Goal: Information Seeking & Learning: Compare options

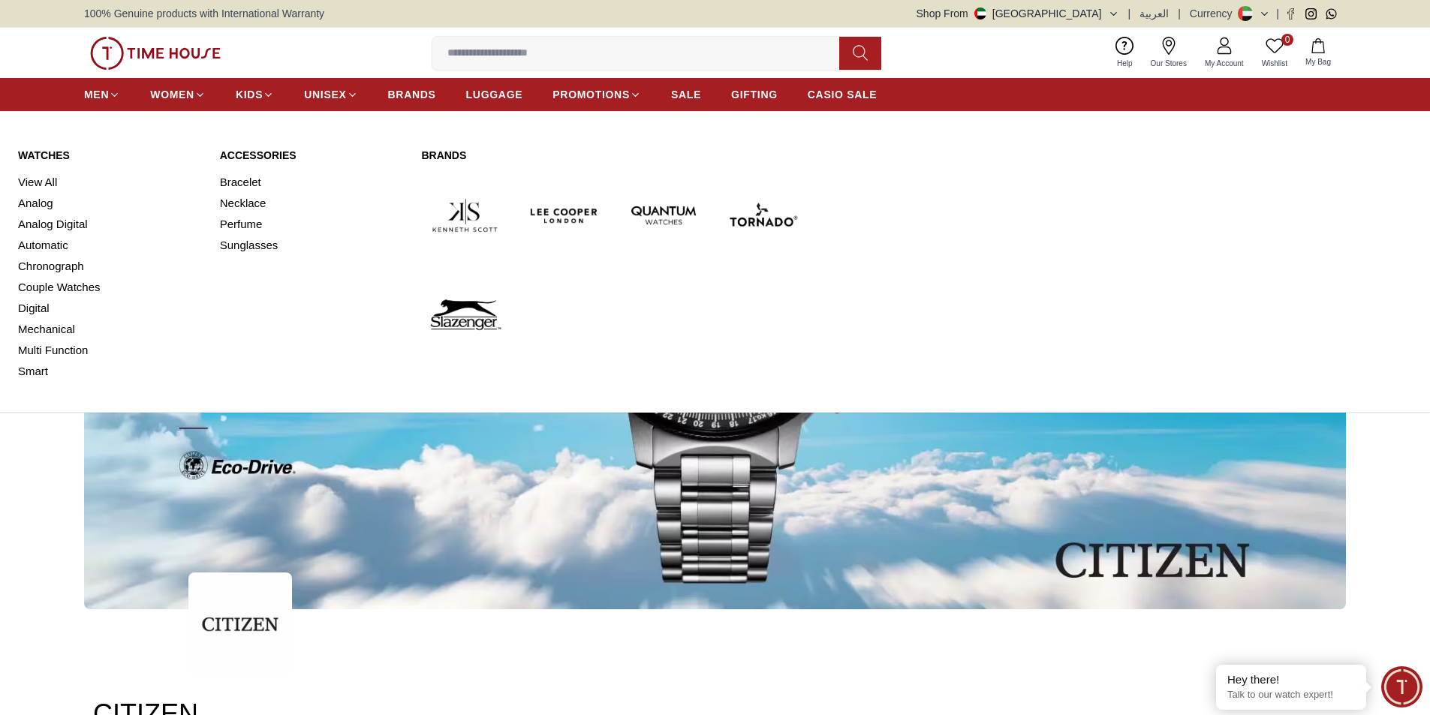
click at [50, 184] on link "View All" at bounding box center [110, 182] width 184 height 21
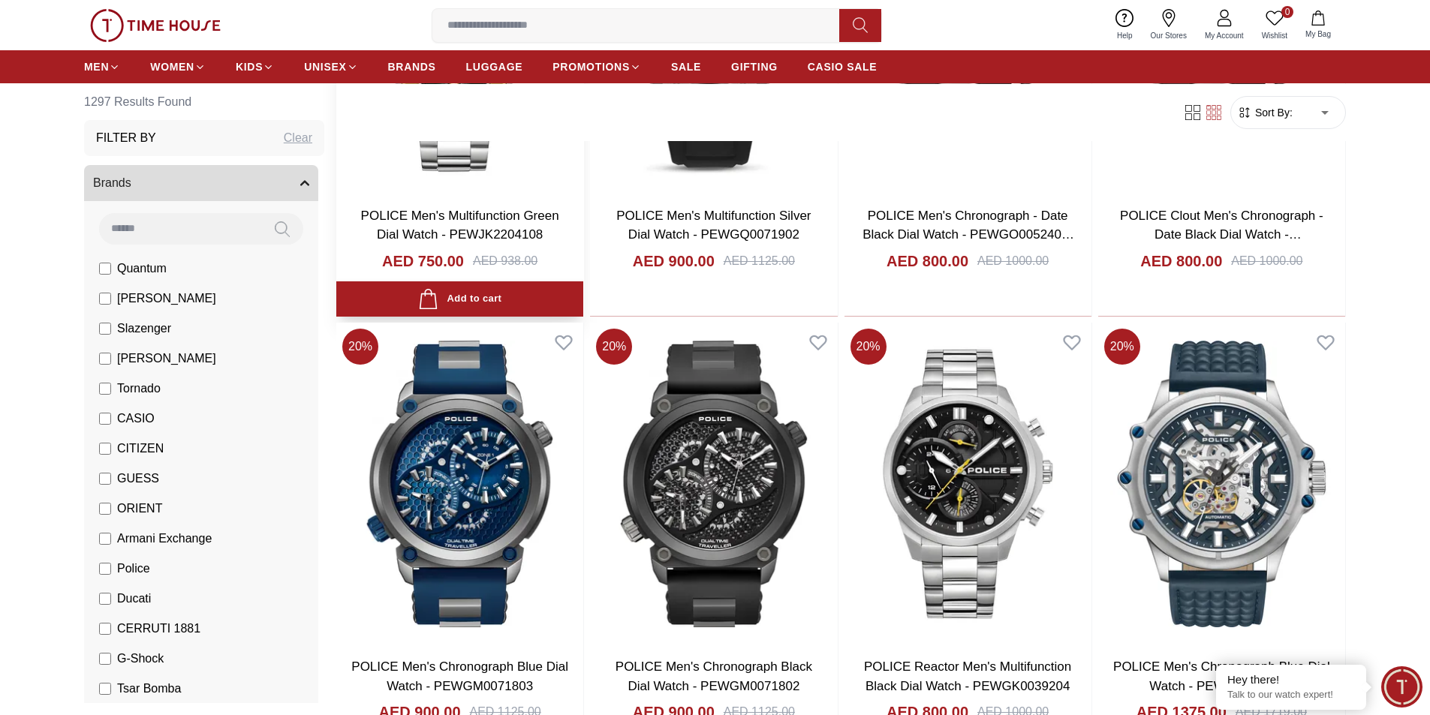
scroll to position [1802, 0]
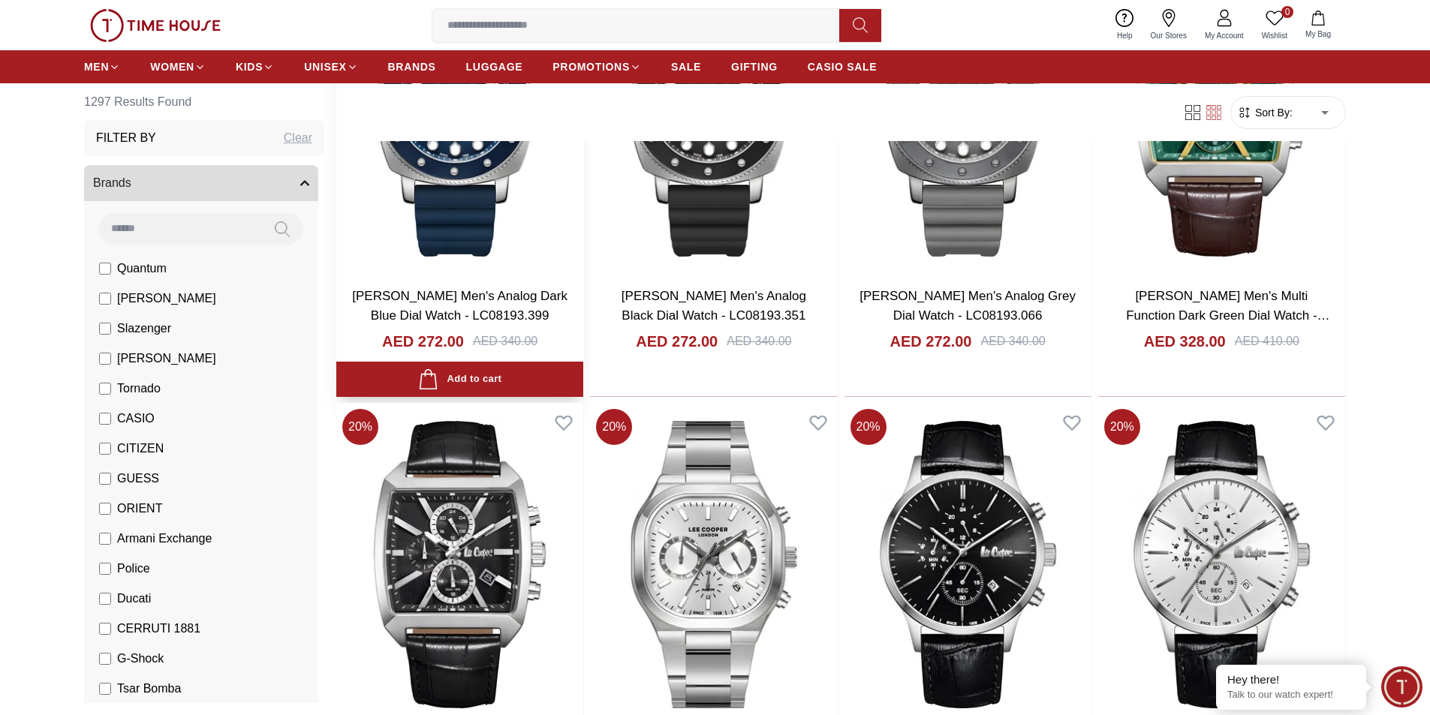
scroll to position [3979, 0]
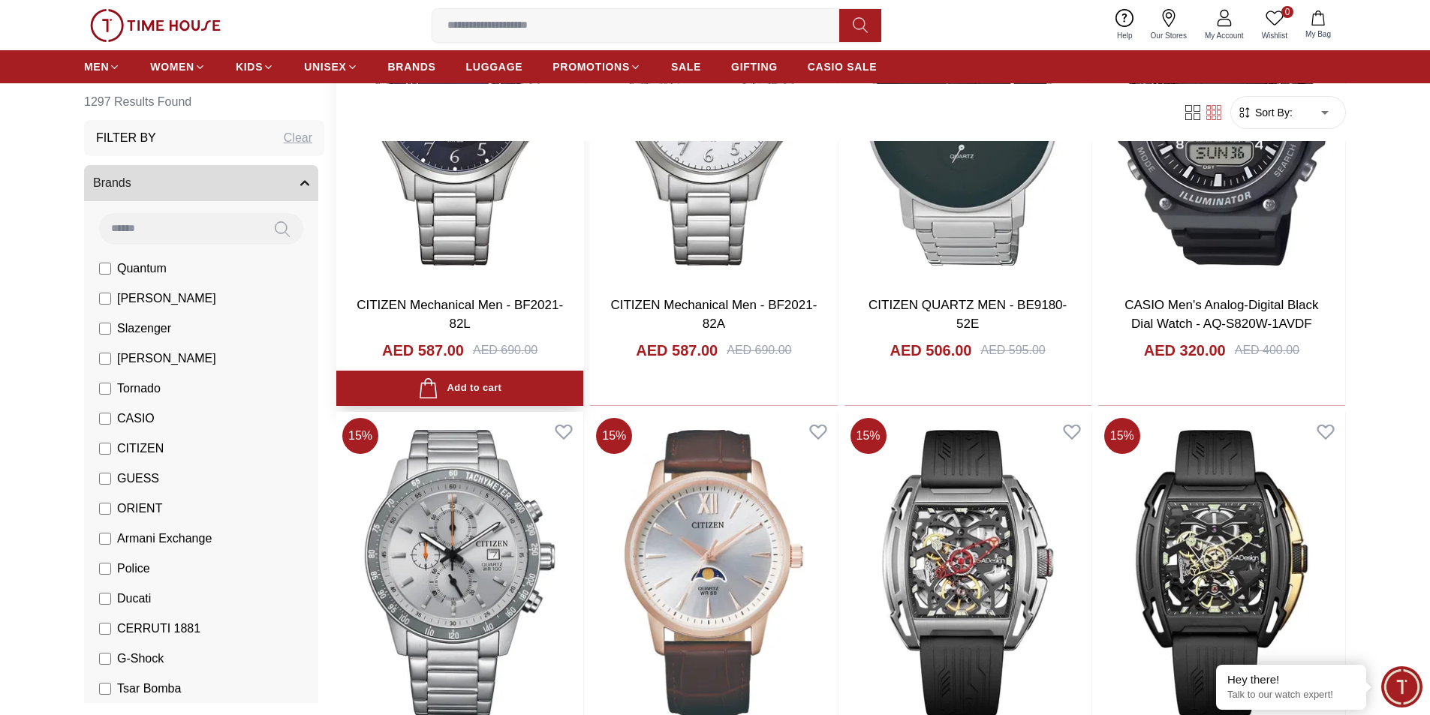
scroll to position [5776, 0]
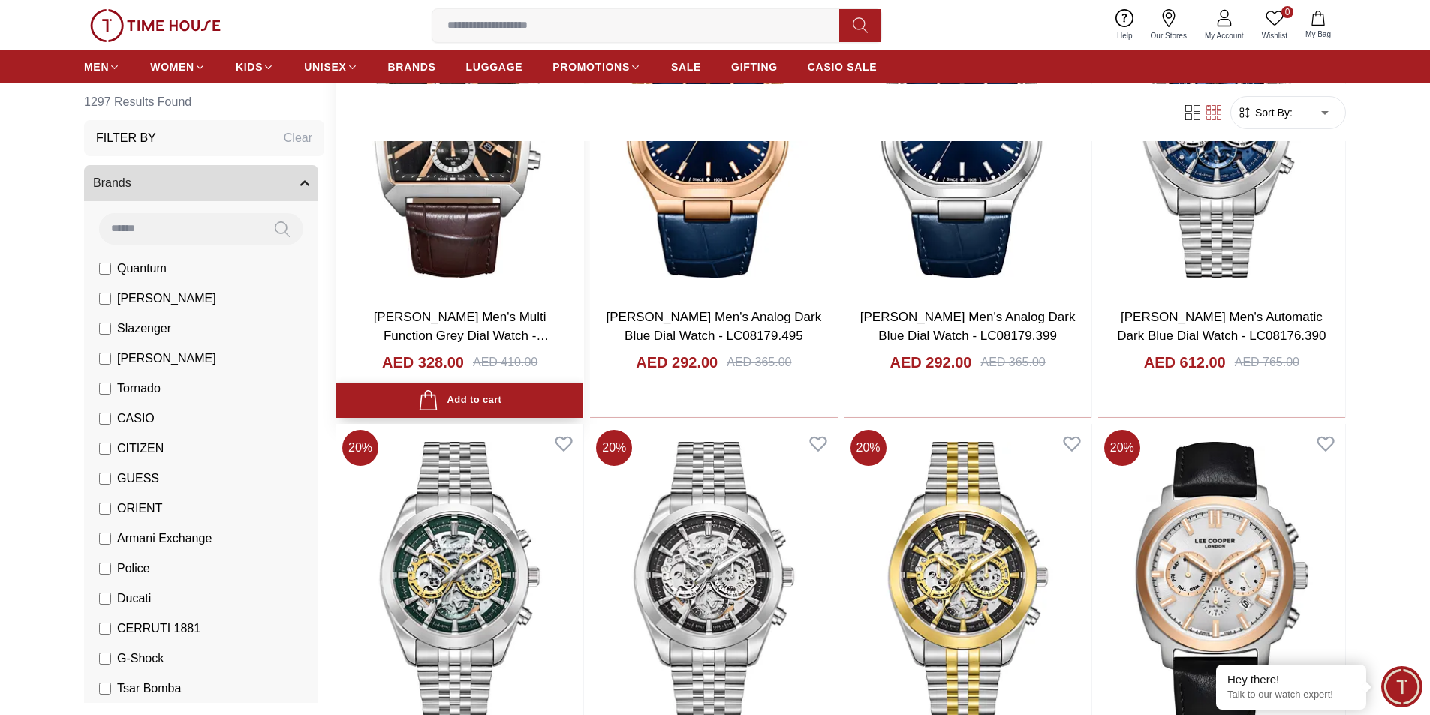
scroll to position [11030, 0]
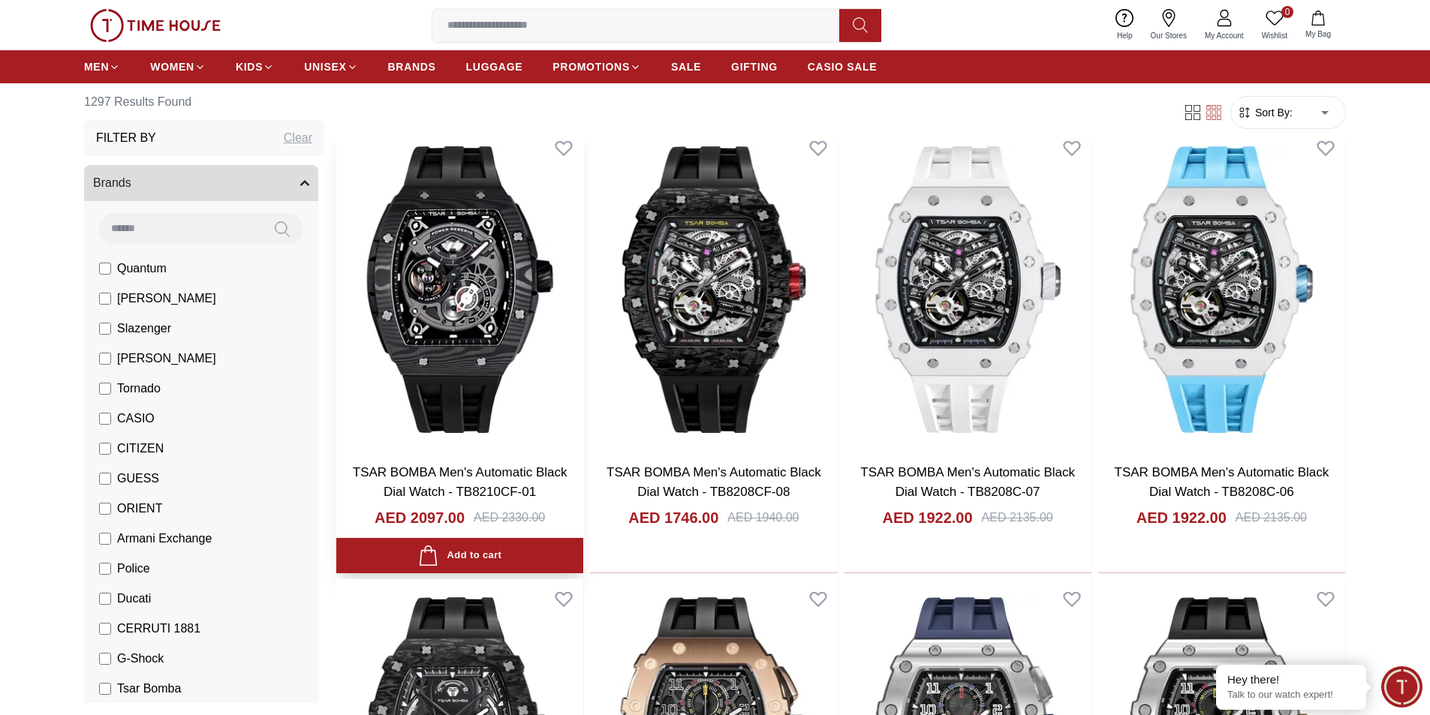
scroll to position [12907, 0]
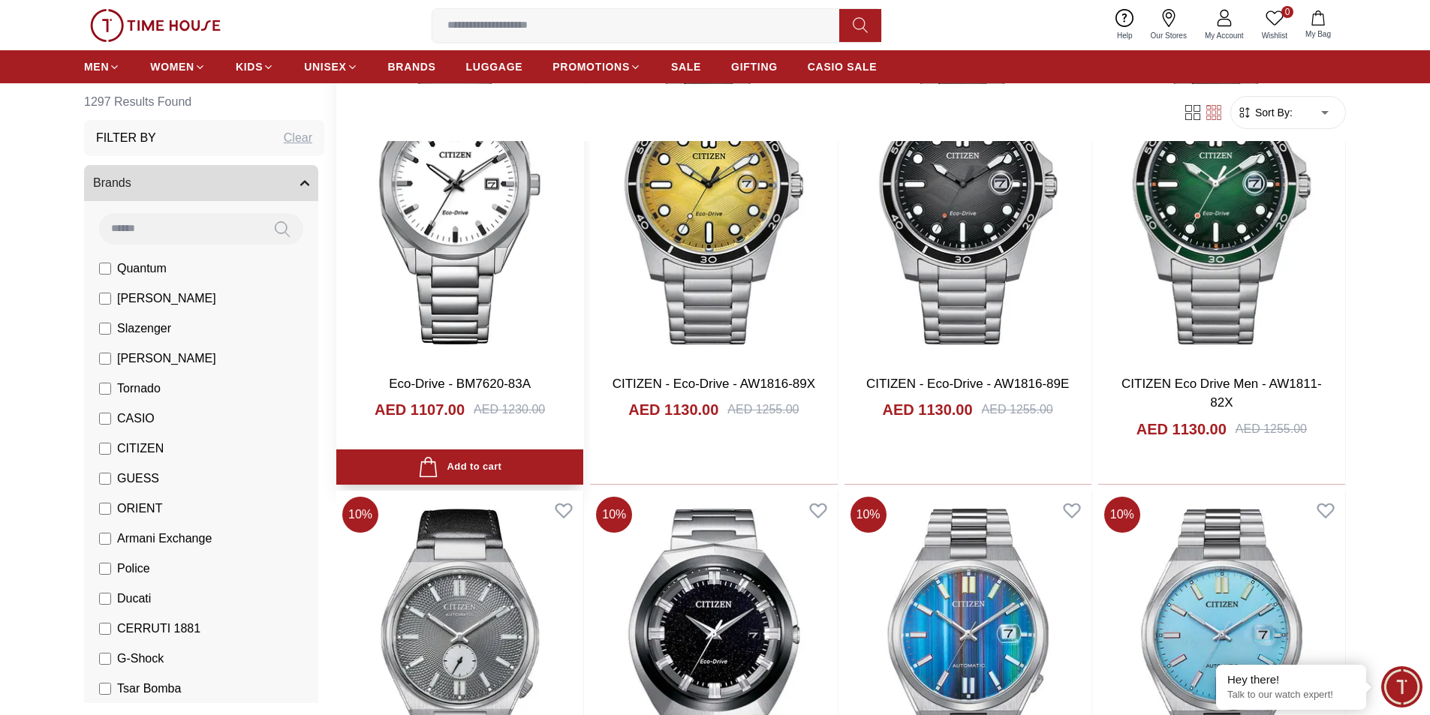
scroll to position [15234, 0]
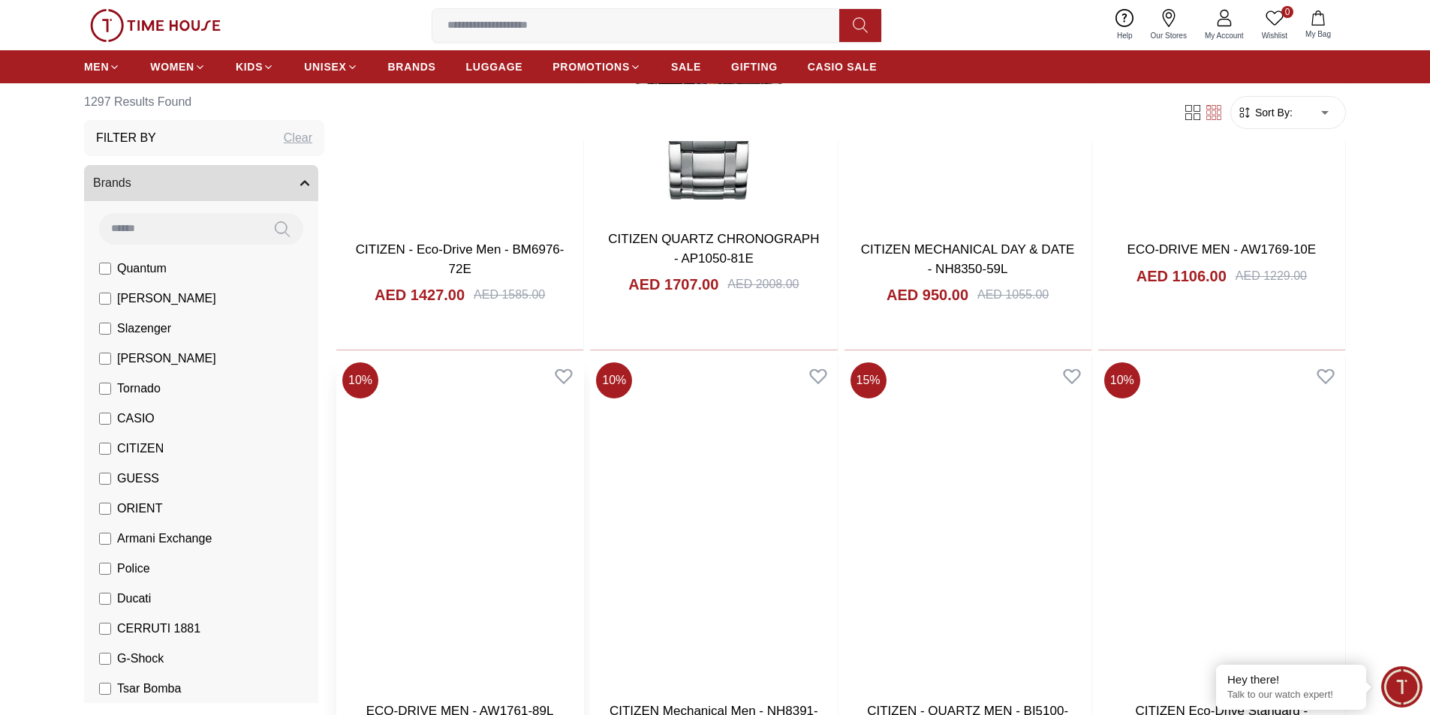
scroll to position [17561, 0]
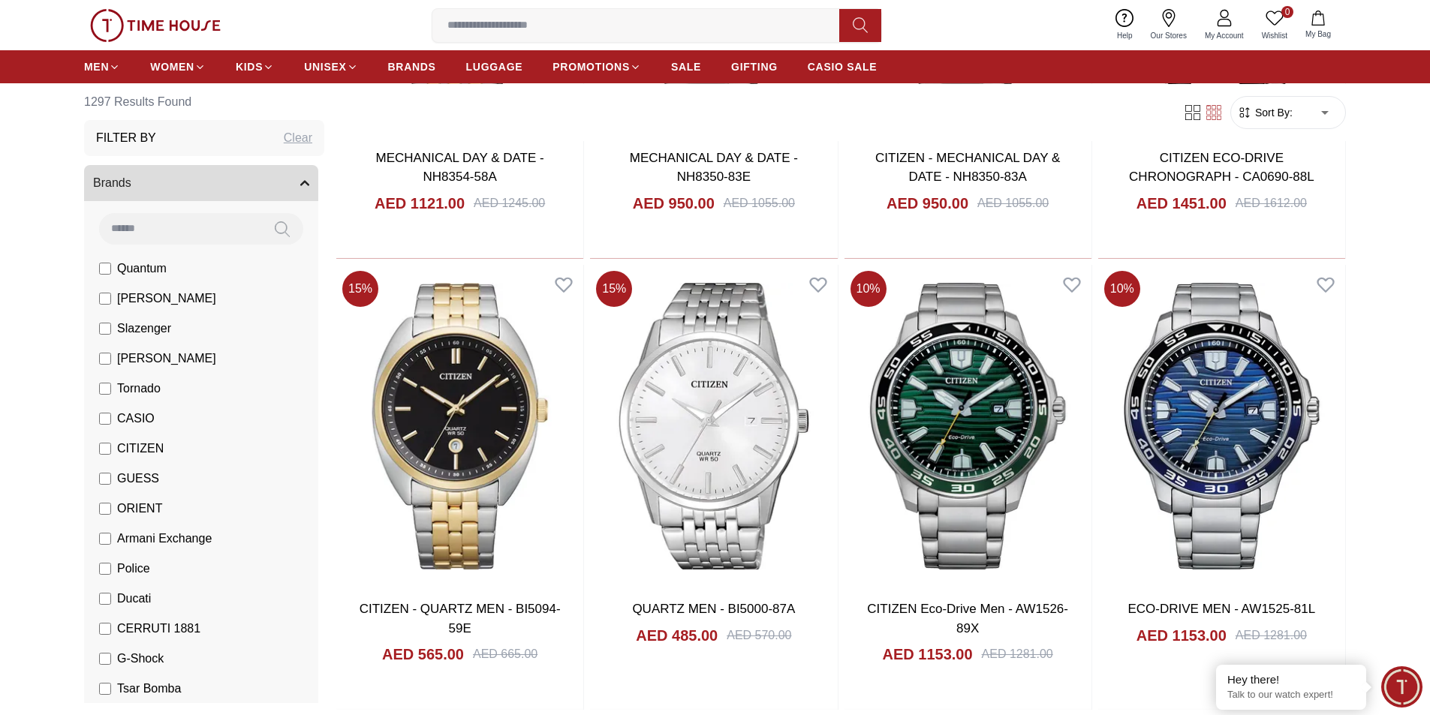
scroll to position [19824, 0]
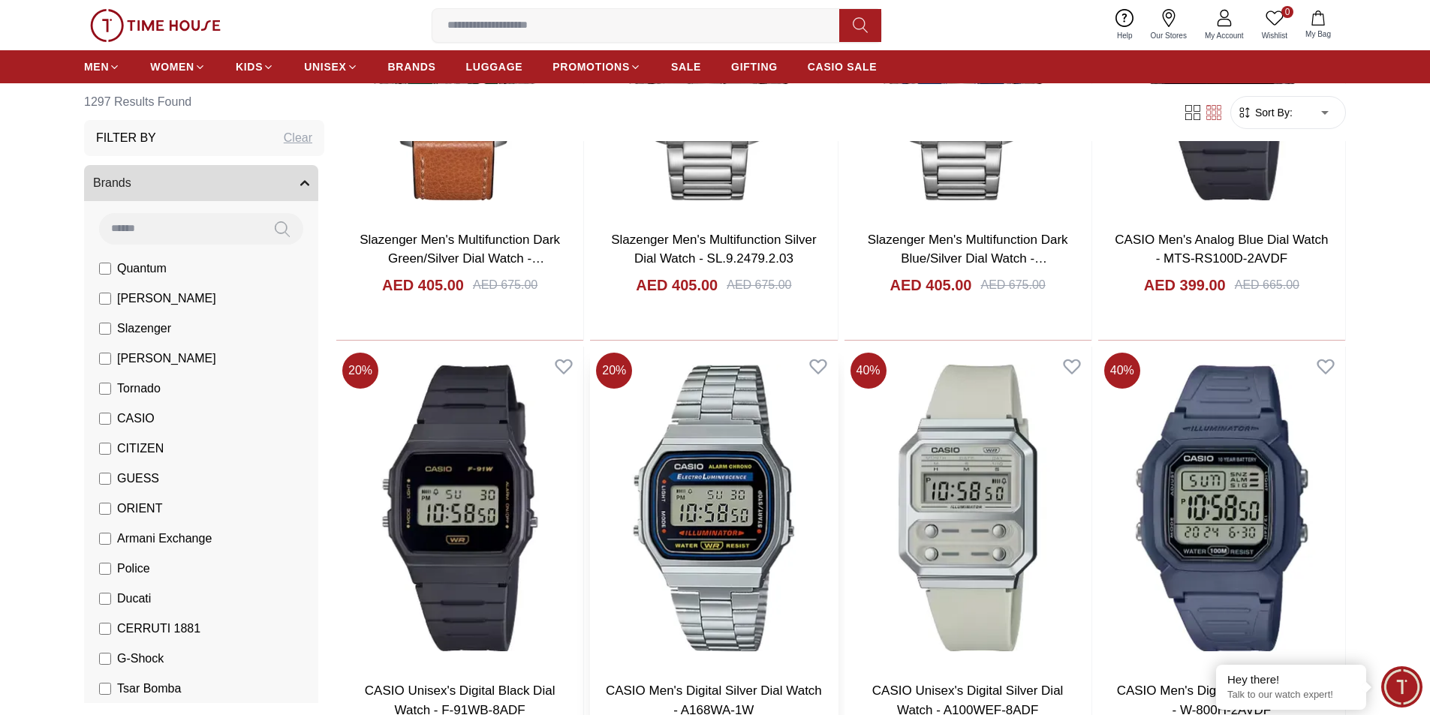
scroll to position [22076, 0]
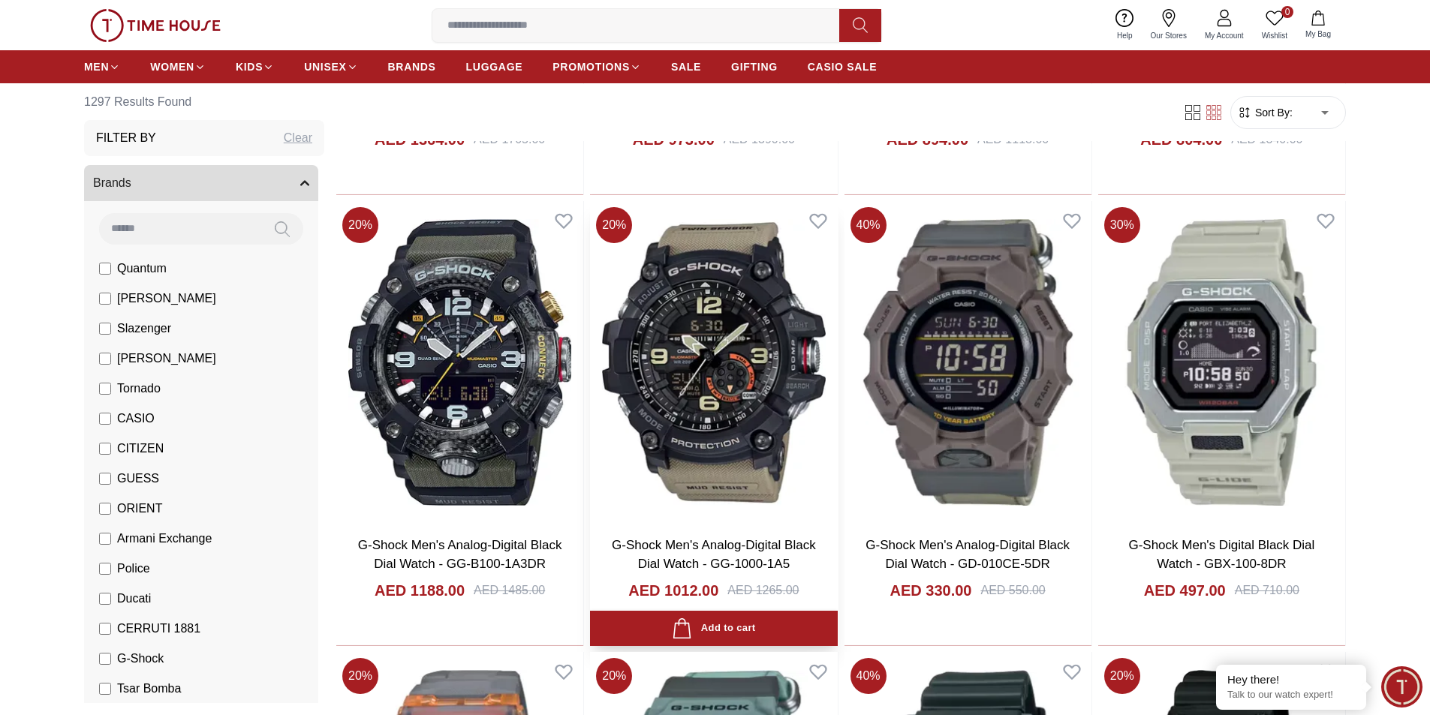
scroll to position [24328, 0]
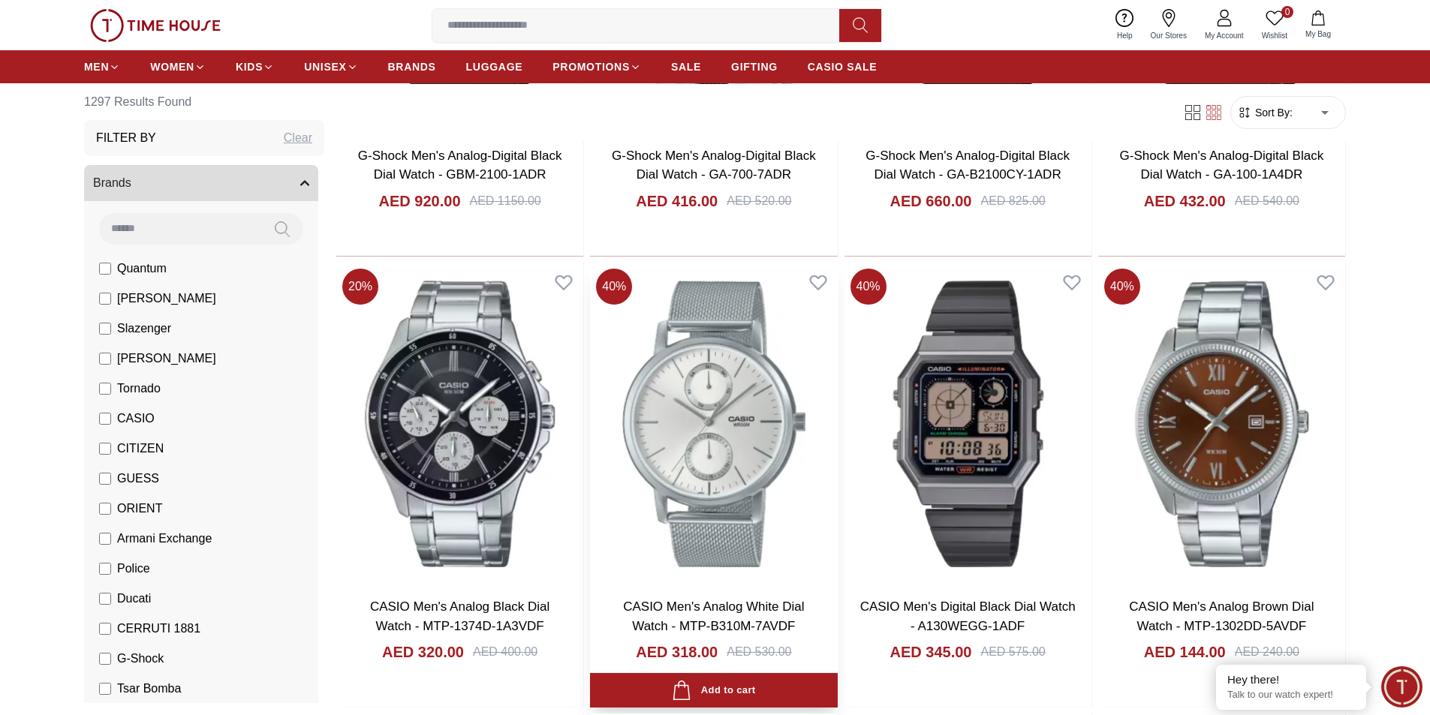
scroll to position [26448, 0]
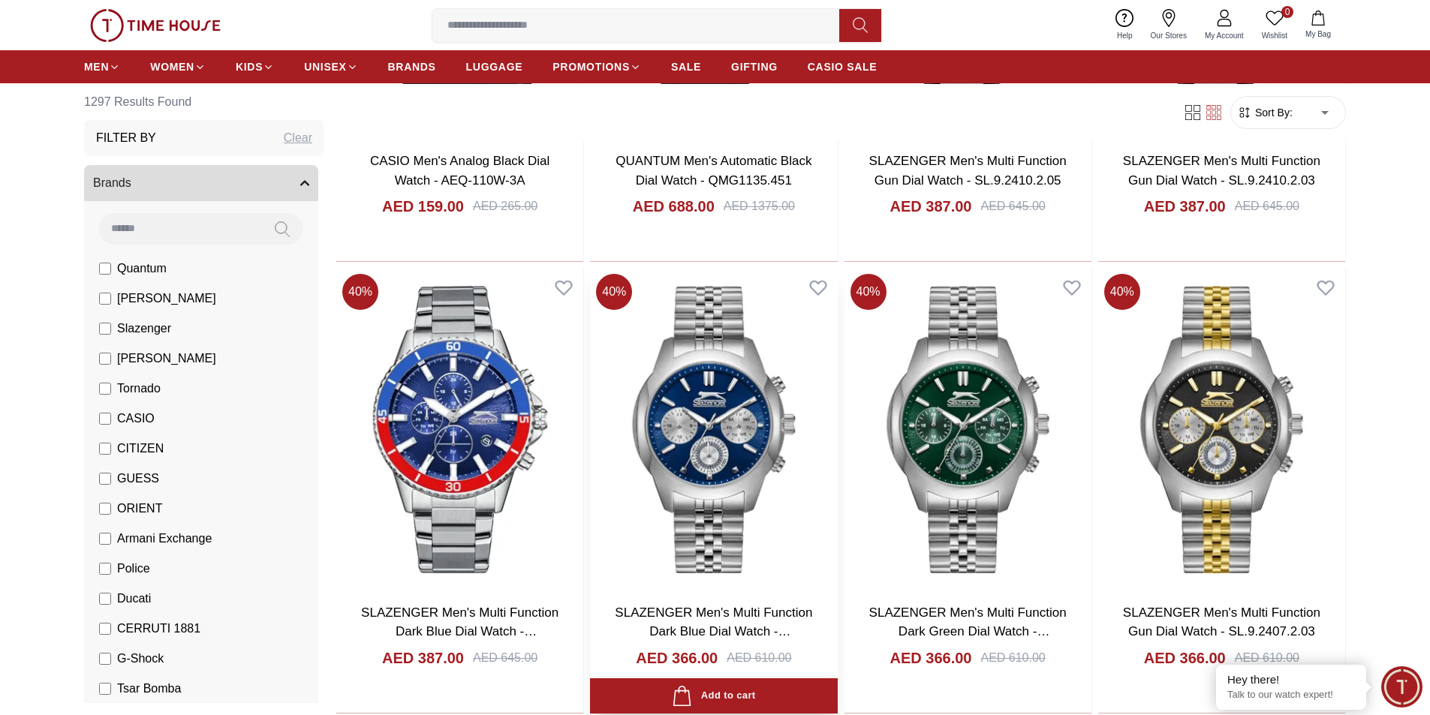
scroll to position [28700, 0]
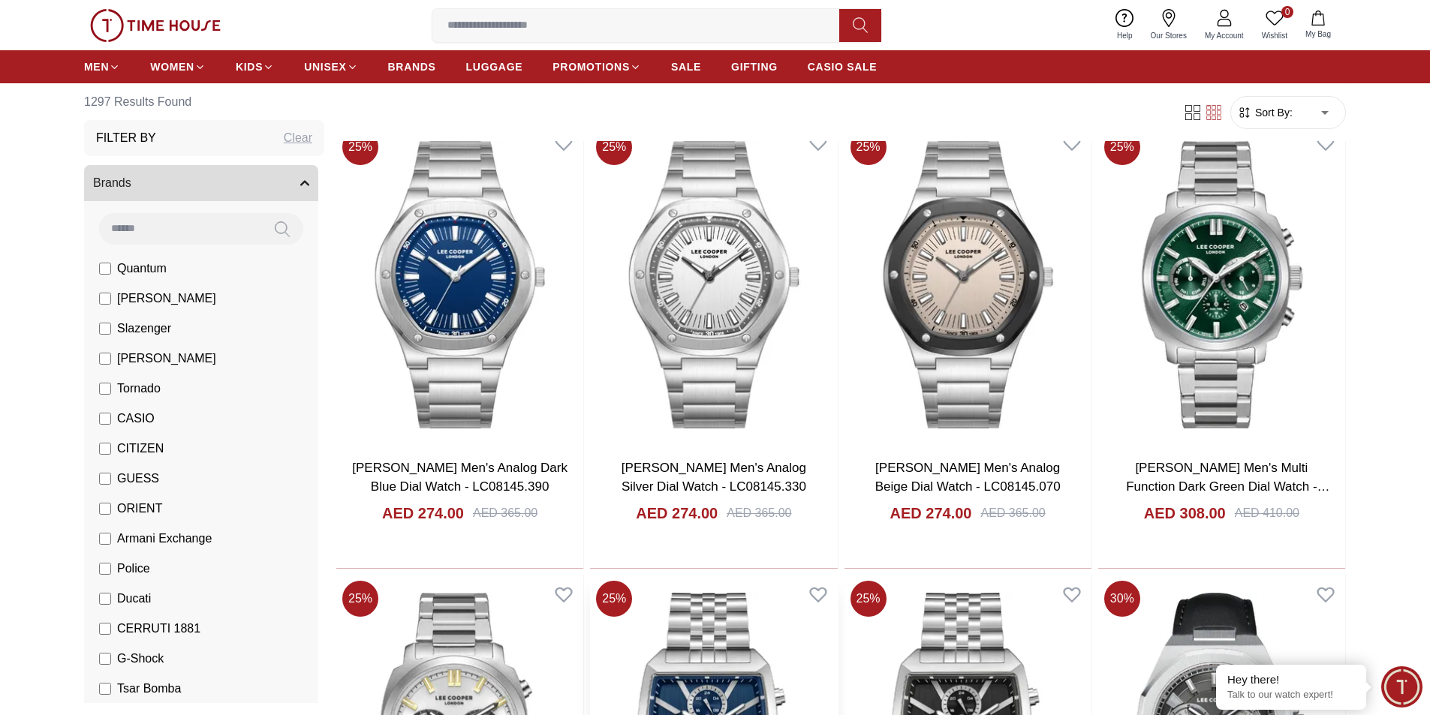
scroll to position [31102, 0]
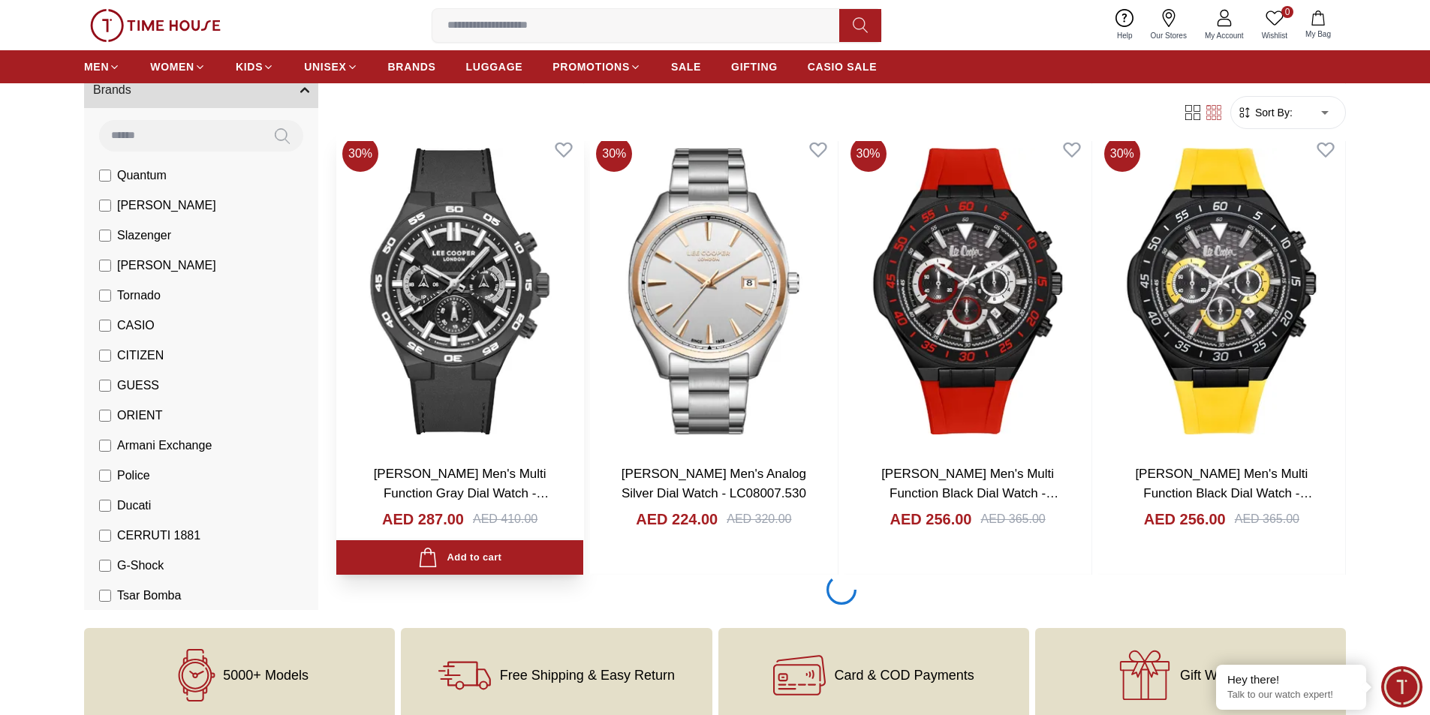
scroll to position [33429, 0]
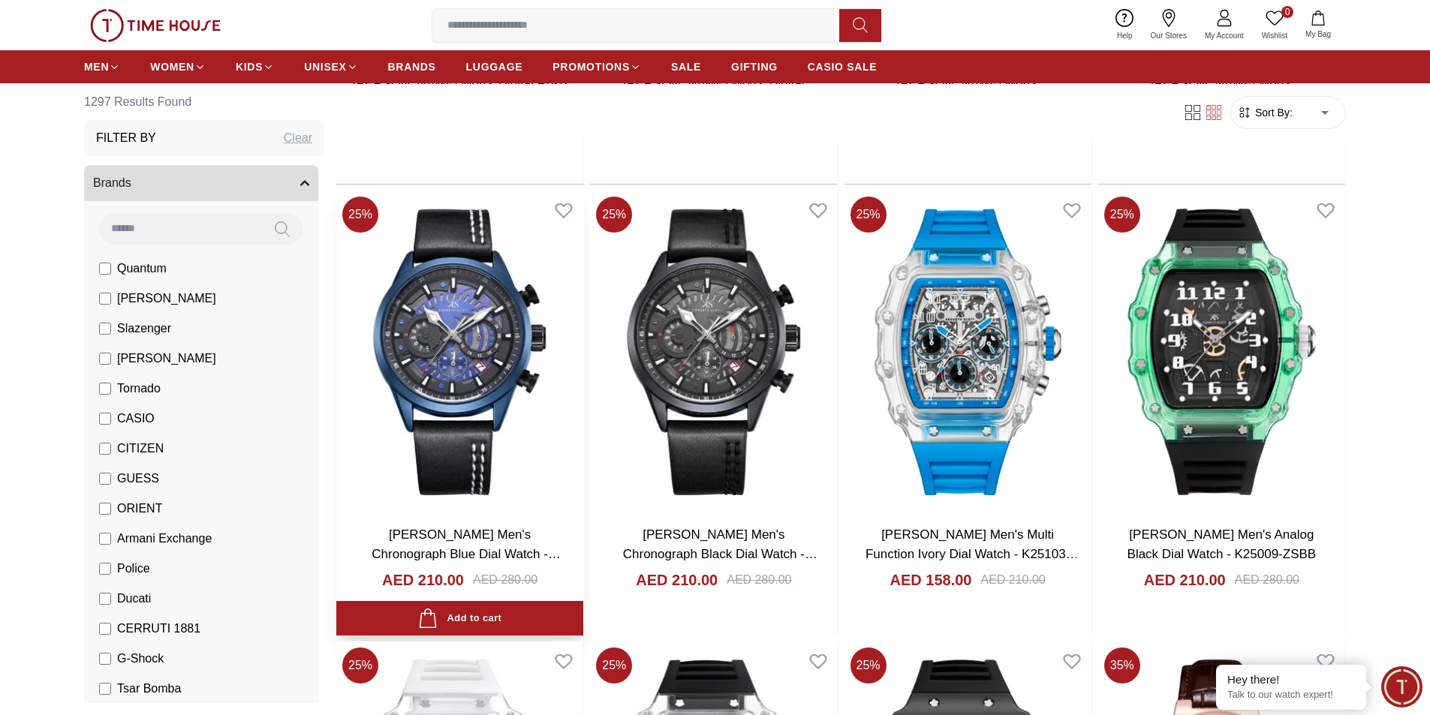
scroll to position [35700, 0]
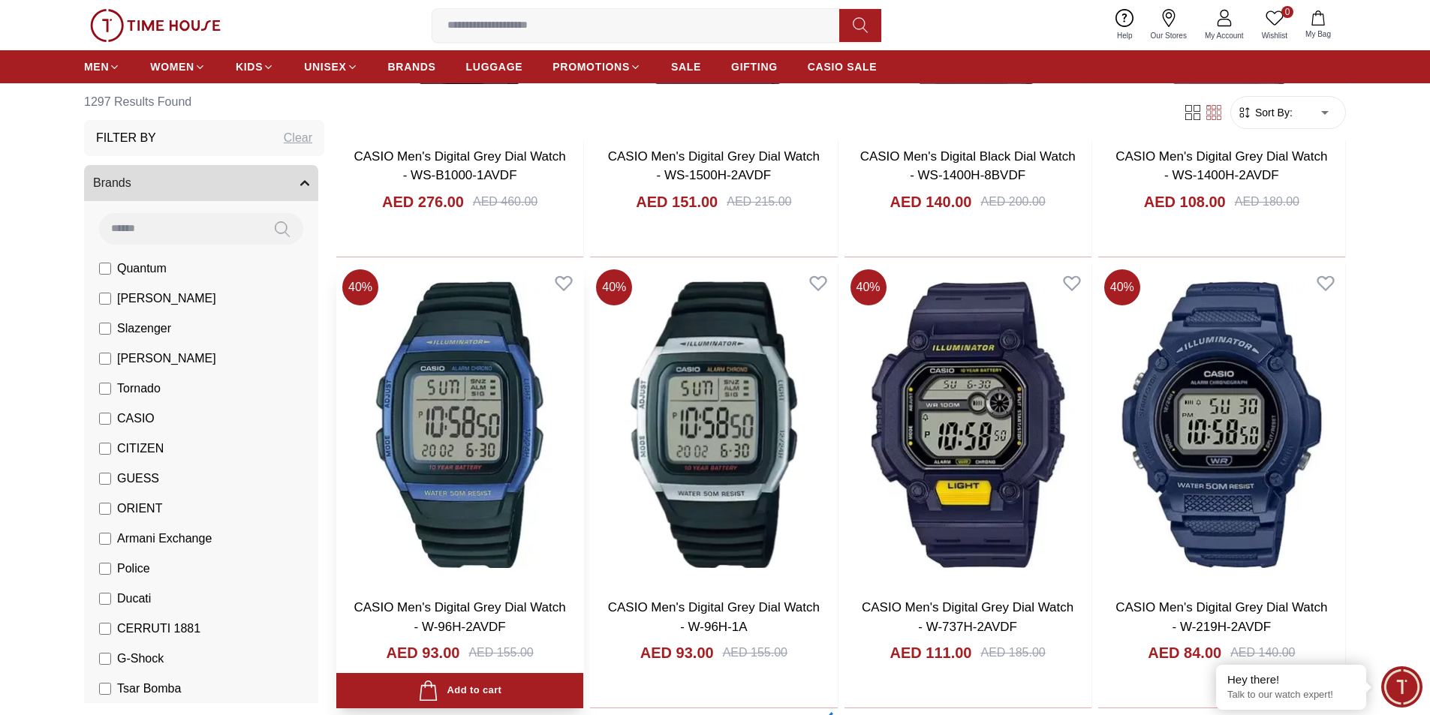
scroll to position [38111, 0]
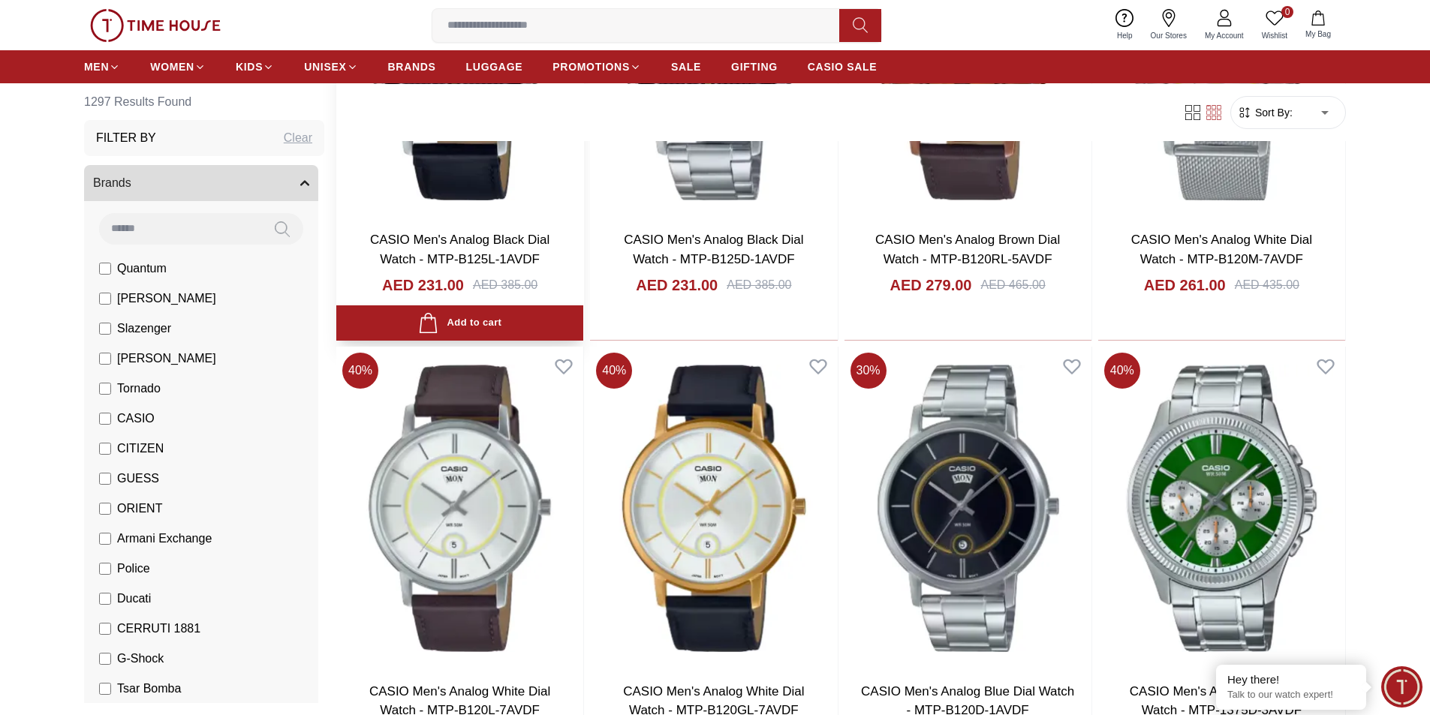
scroll to position [42392, 0]
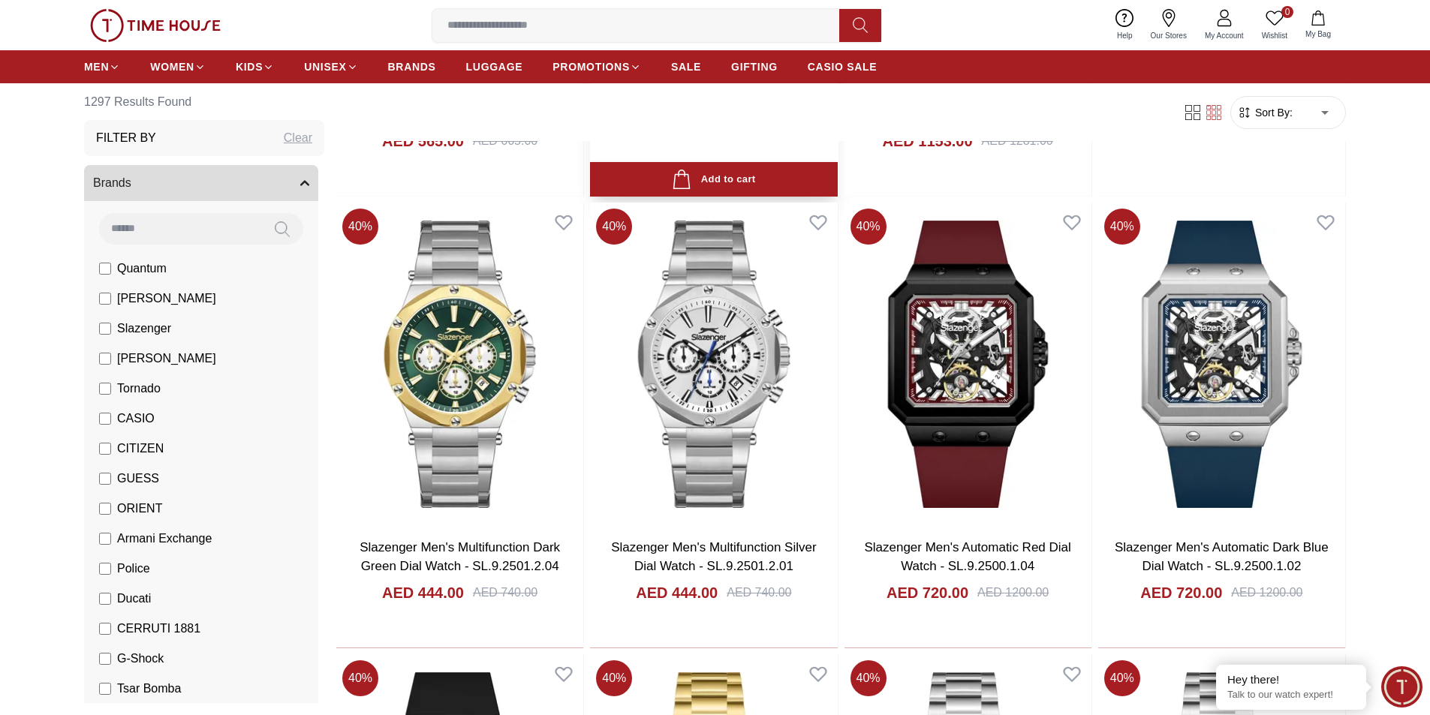
scroll to position [19436, 0]
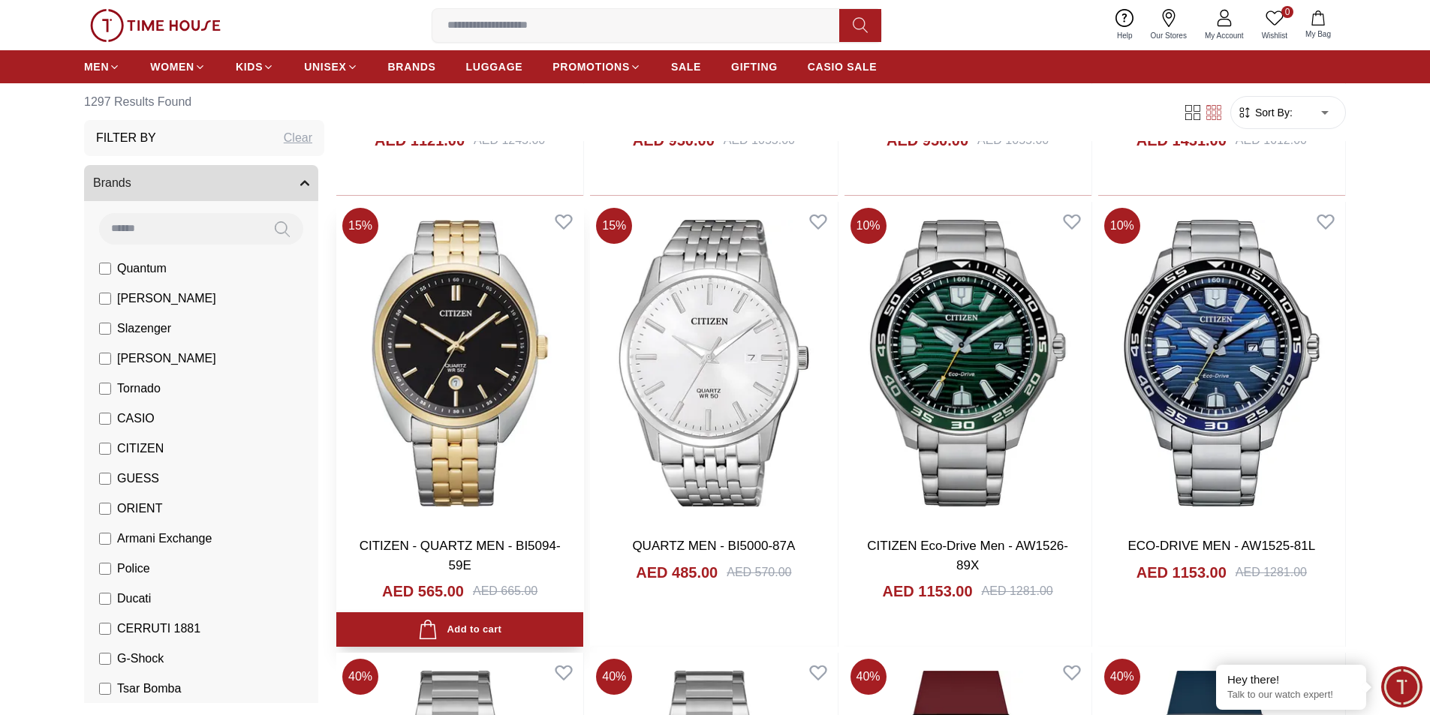
click at [446, 368] on img at bounding box center [459, 363] width 247 height 323
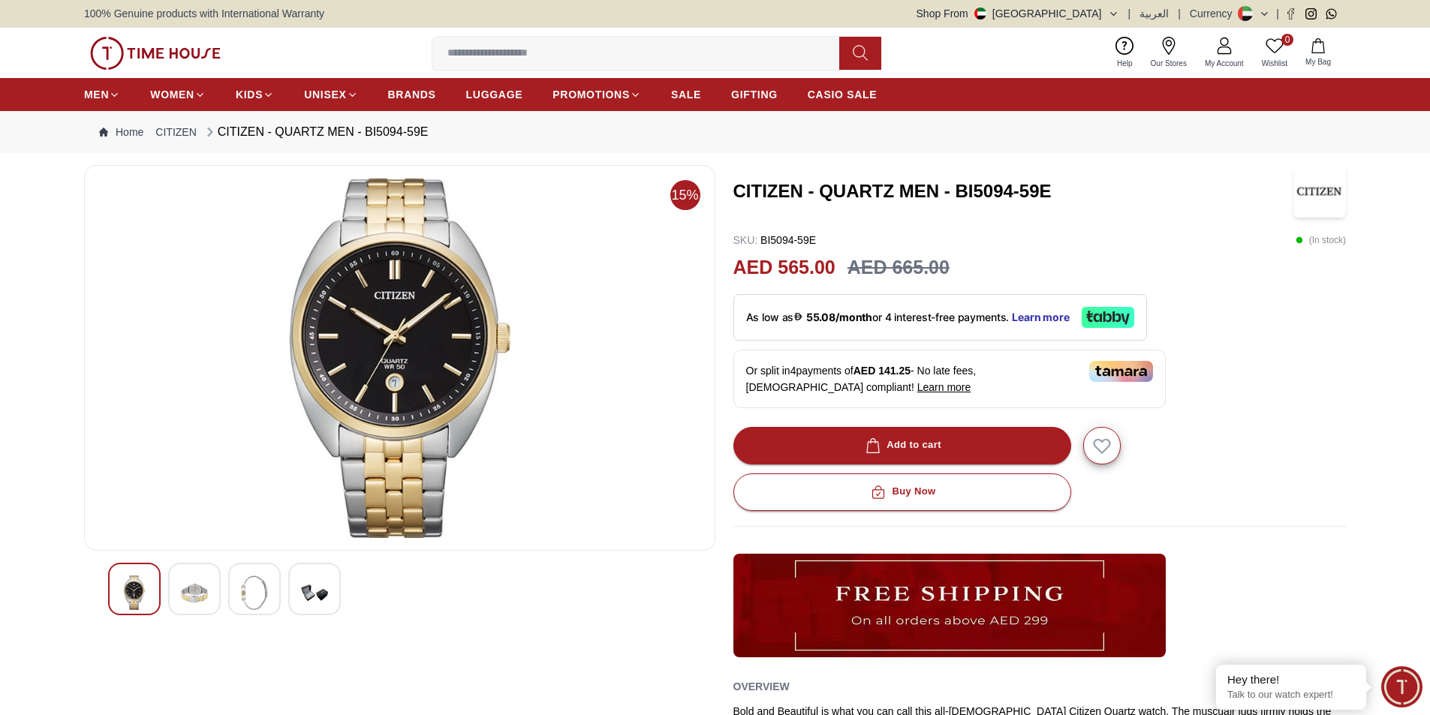
click at [181, 595] on img at bounding box center [194, 593] width 27 height 35
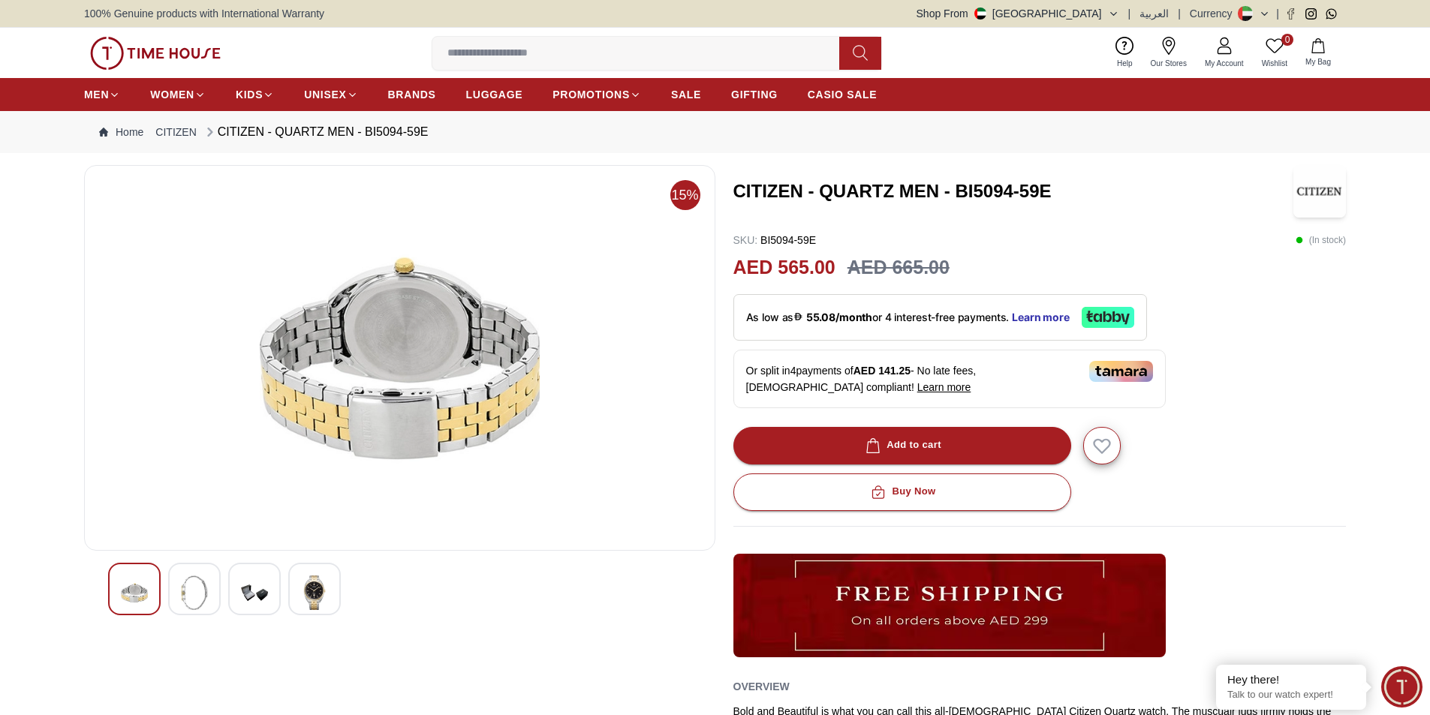
click at [242, 586] on img at bounding box center [254, 593] width 27 height 35
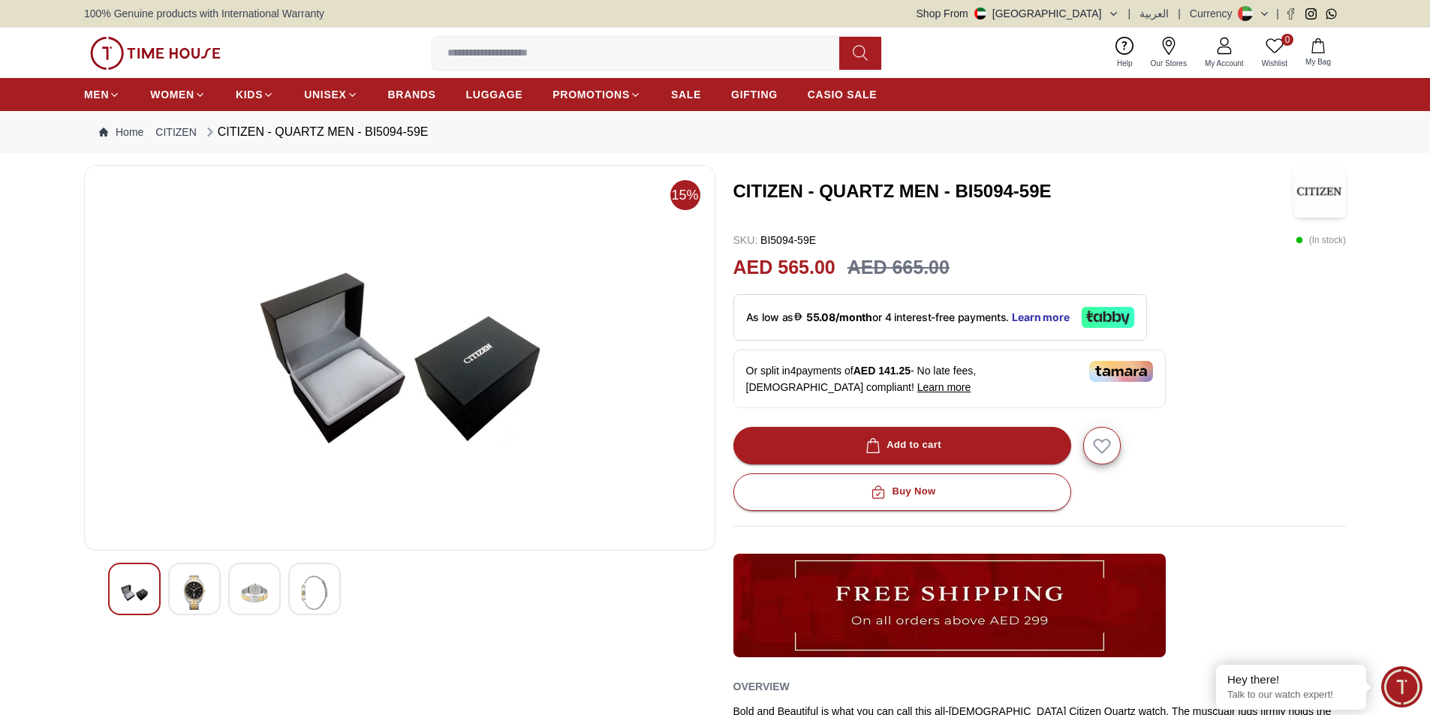
click at [306, 583] on img at bounding box center [314, 593] width 27 height 35
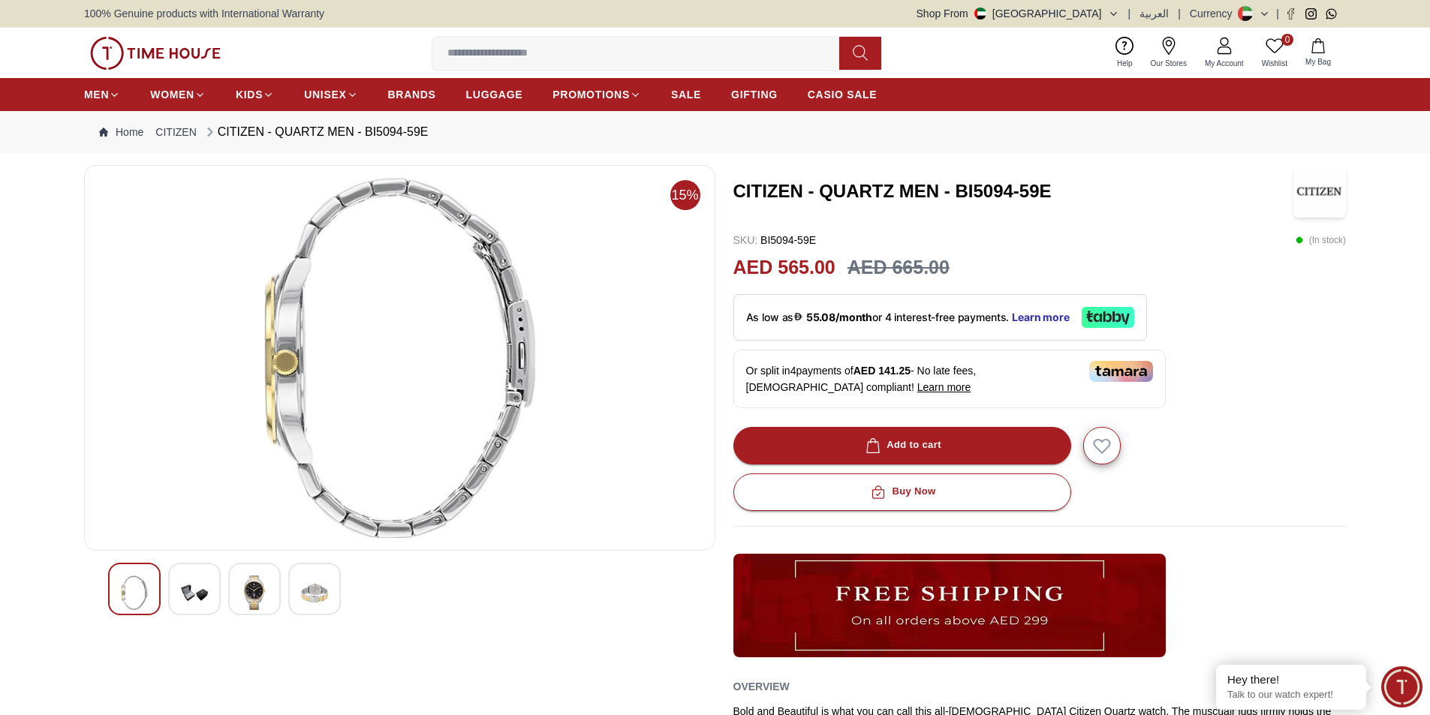
click at [138, 589] on img at bounding box center [134, 593] width 27 height 35
click at [134, 589] on img at bounding box center [134, 593] width 27 height 35
click at [132, 588] on img at bounding box center [134, 593] width 27 height 35
click at [309, 590] on div at bounding box center [314, 589] width 53 height 53
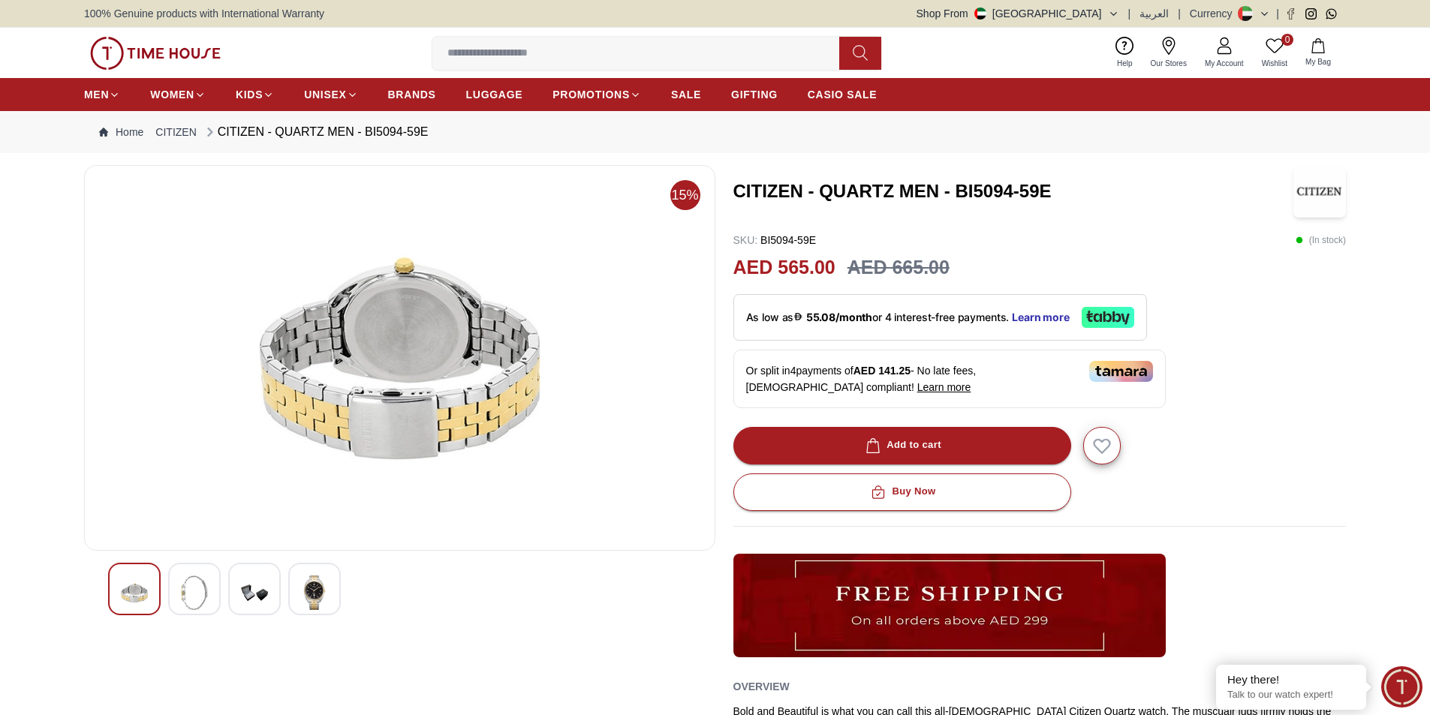
click at [253, 597] on img at bounding box center [254, 593] width 27 height 35
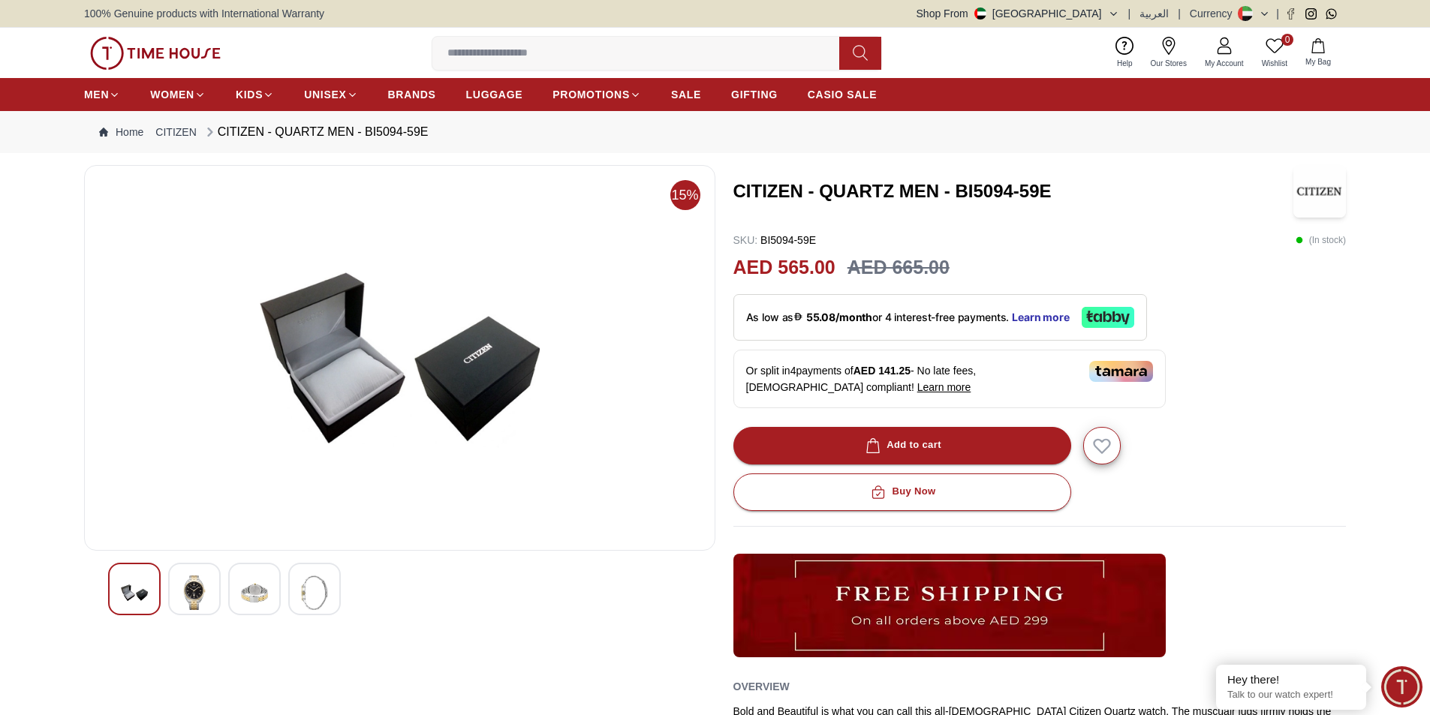
click at [197, 597] on img at bounding box center [194, 593] width 27 height 35
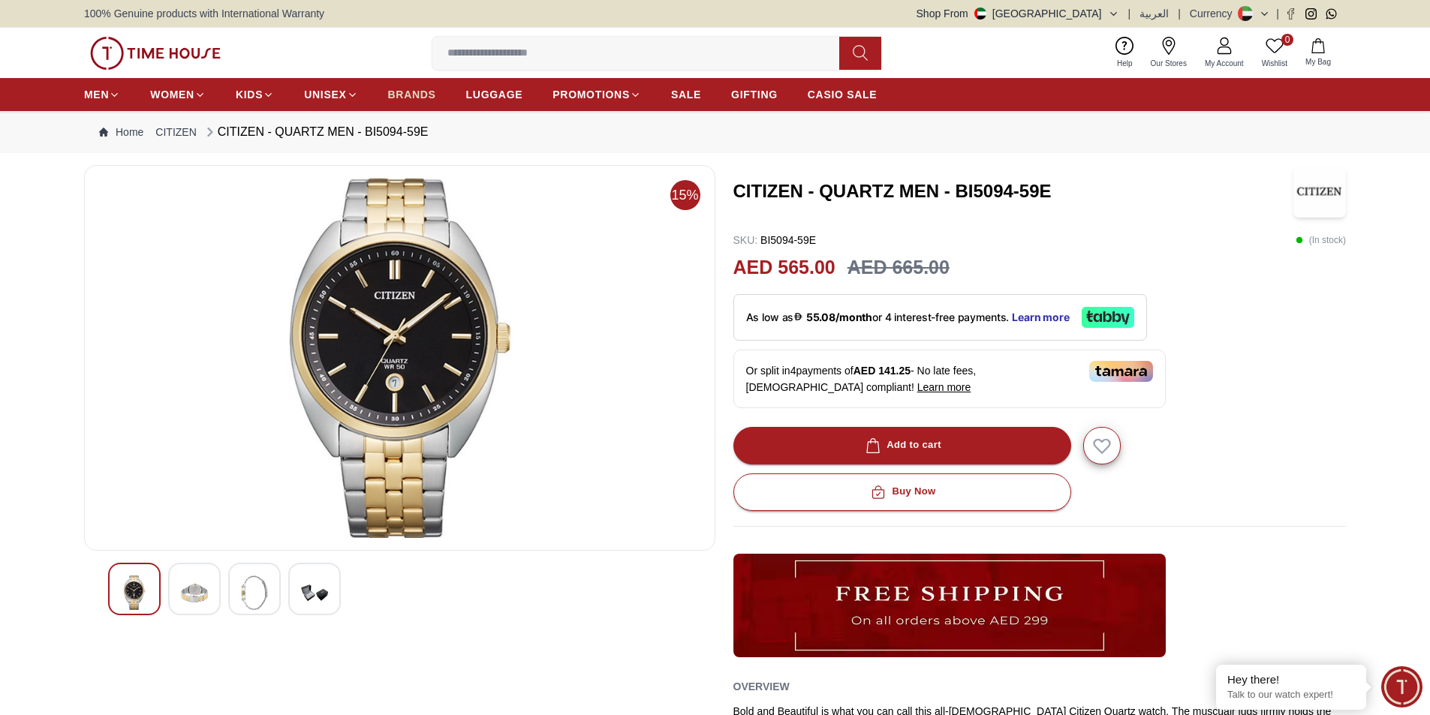
click at [417, 99] on span "BRANDS" at bounding box center [412, 94] width 48 height 15
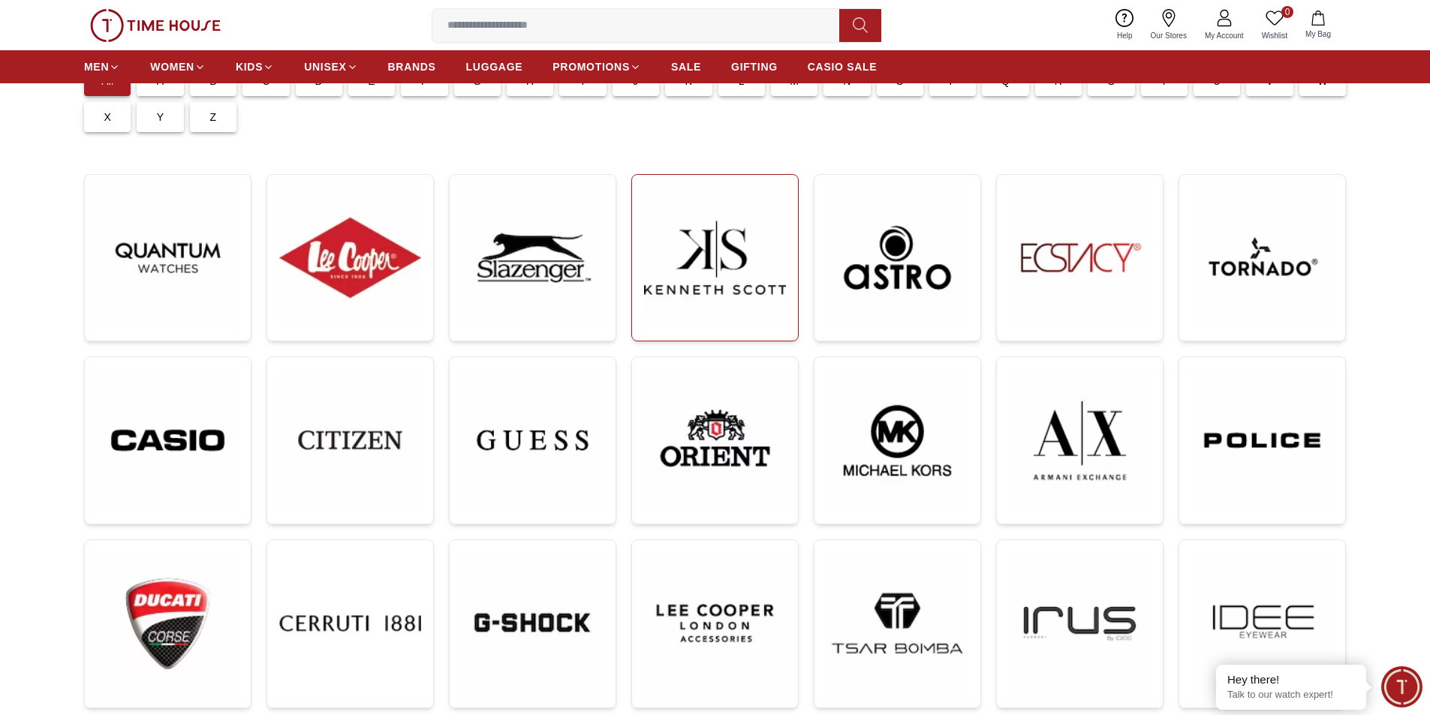
scroll to position [75, 0]
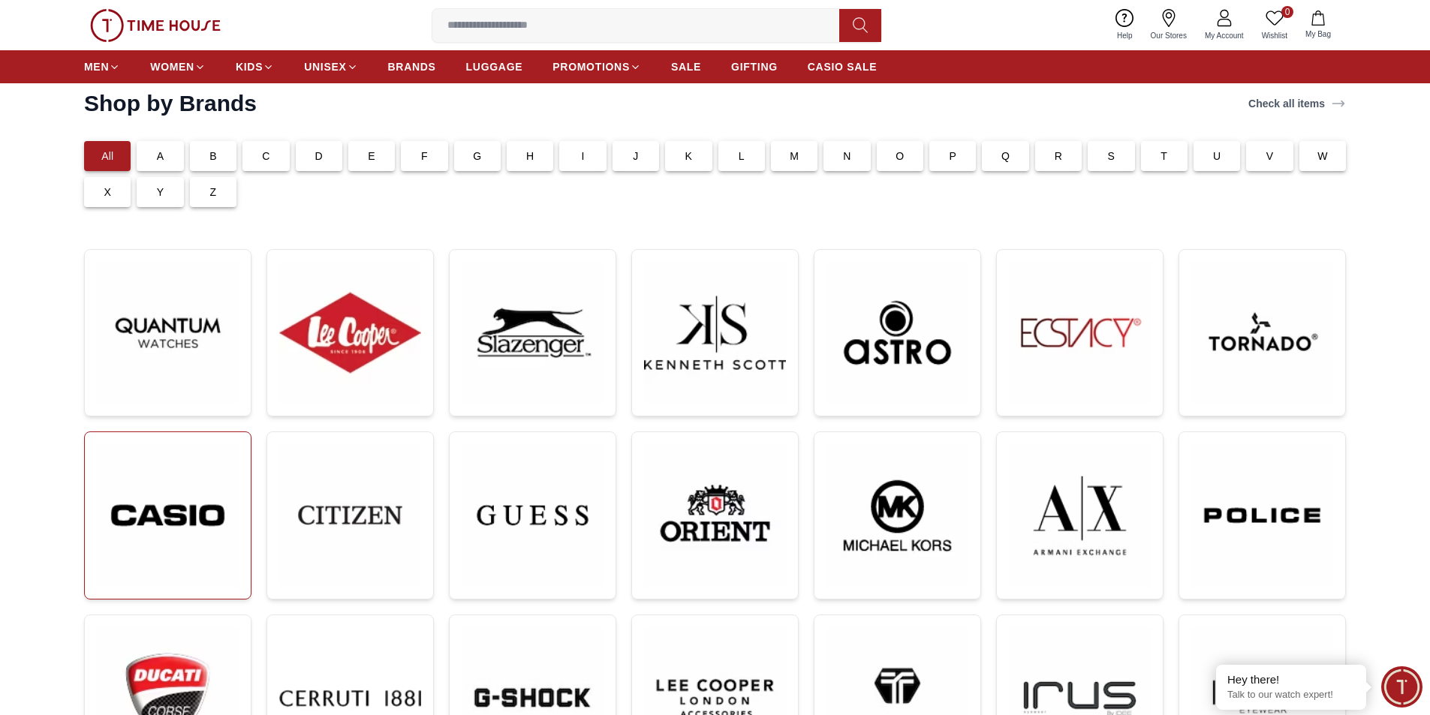
click at [179, 500] on img at bounding box center [168, 515] width 142 height 143
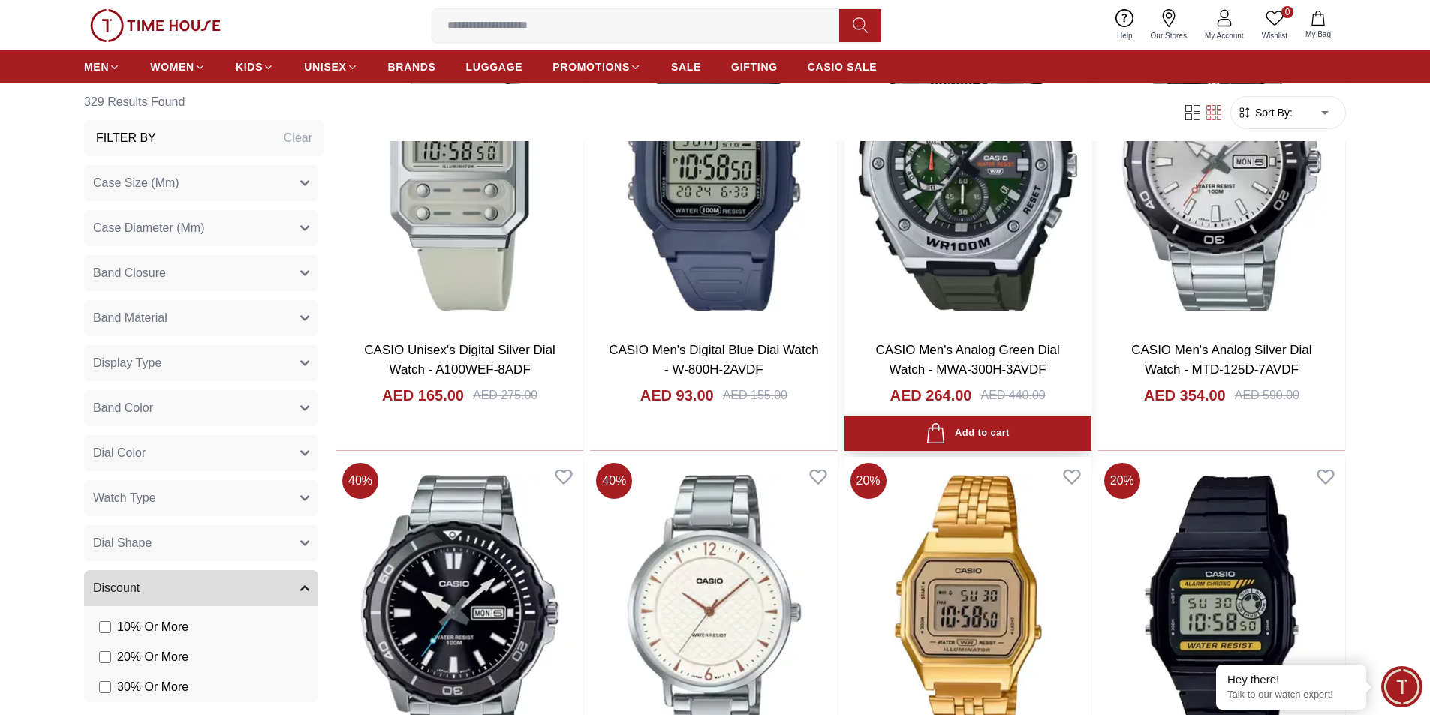
scroll to position [1877, 0]
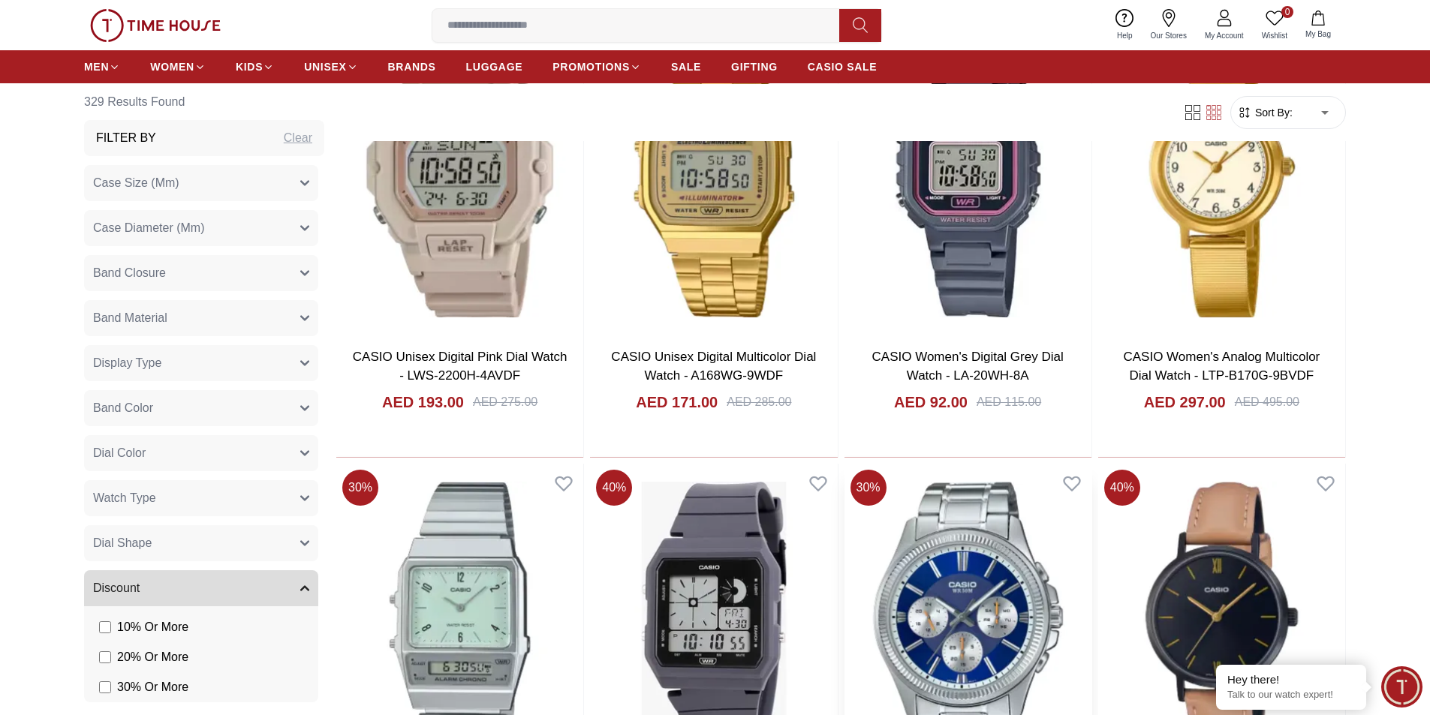
scroll to position [4729, 0]
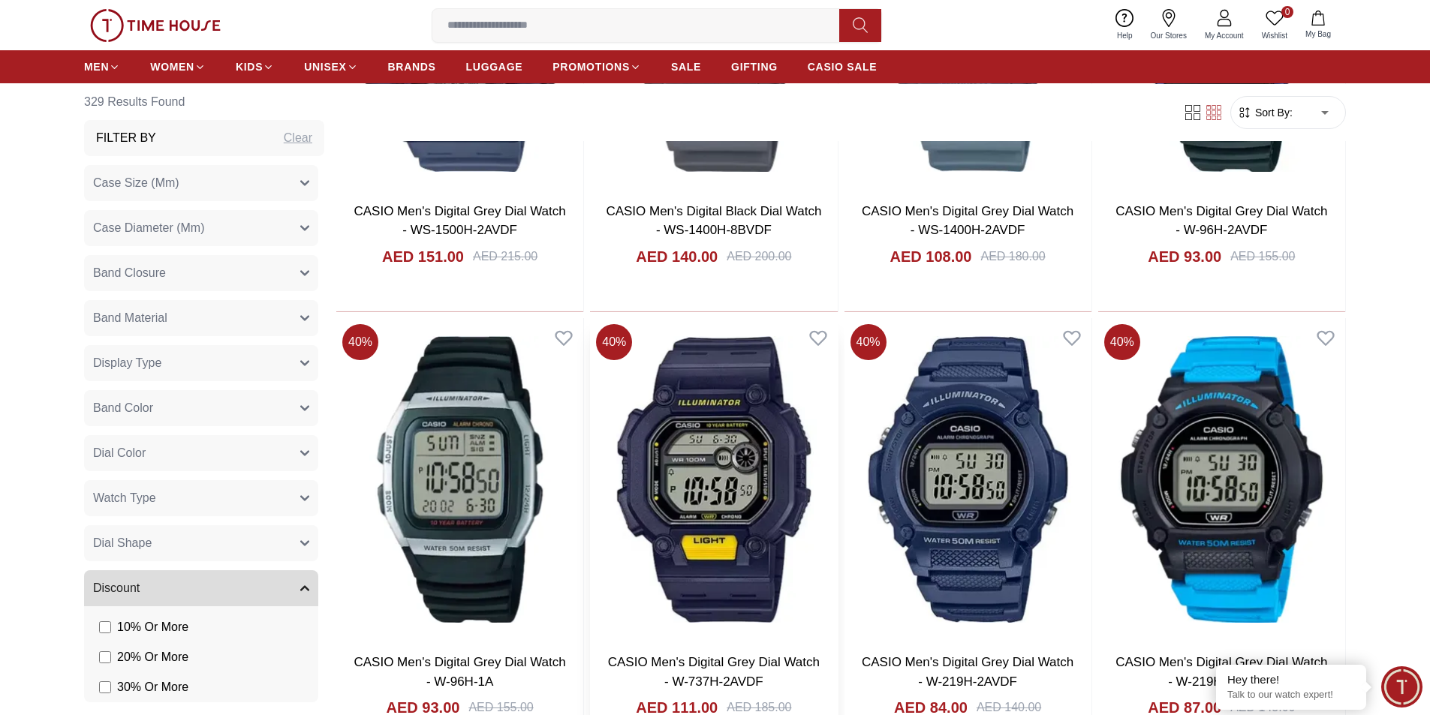
scroll to position [6831, 0]
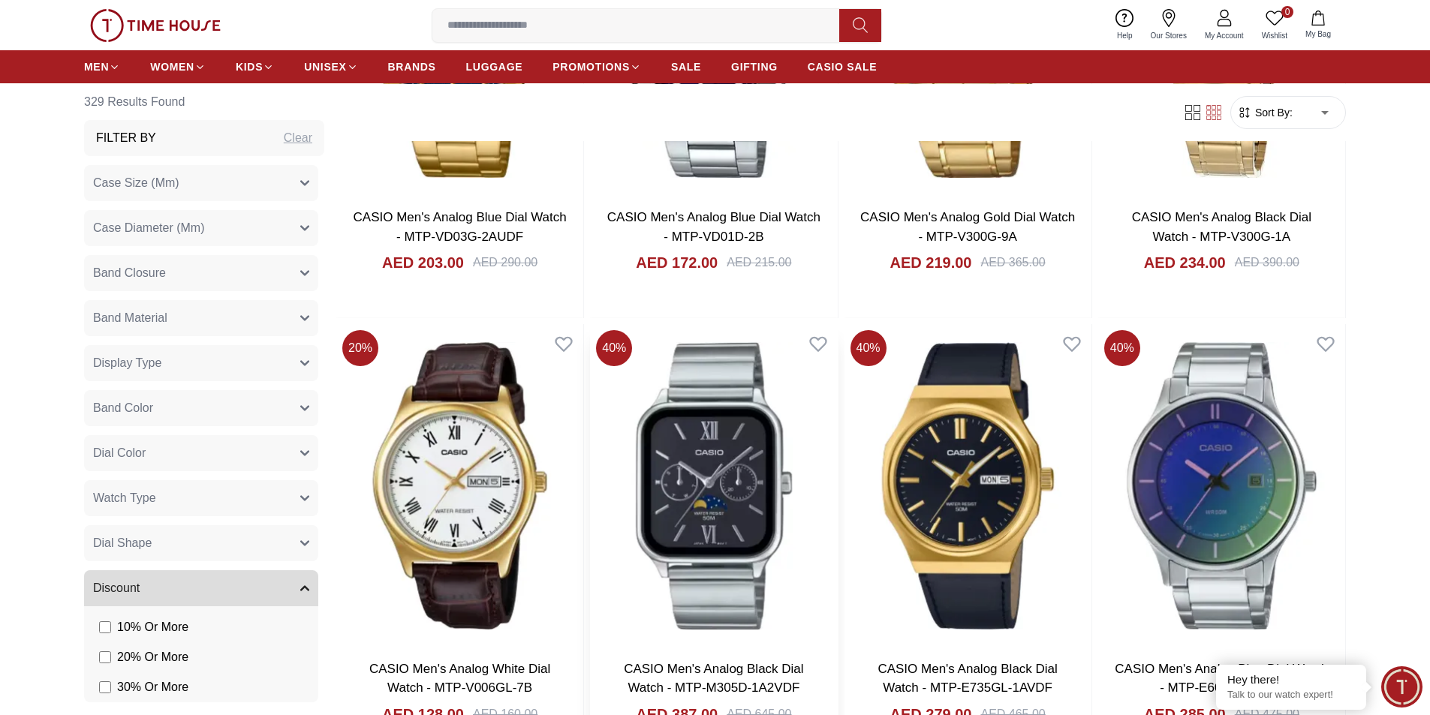
scroll to position [9308, 0]
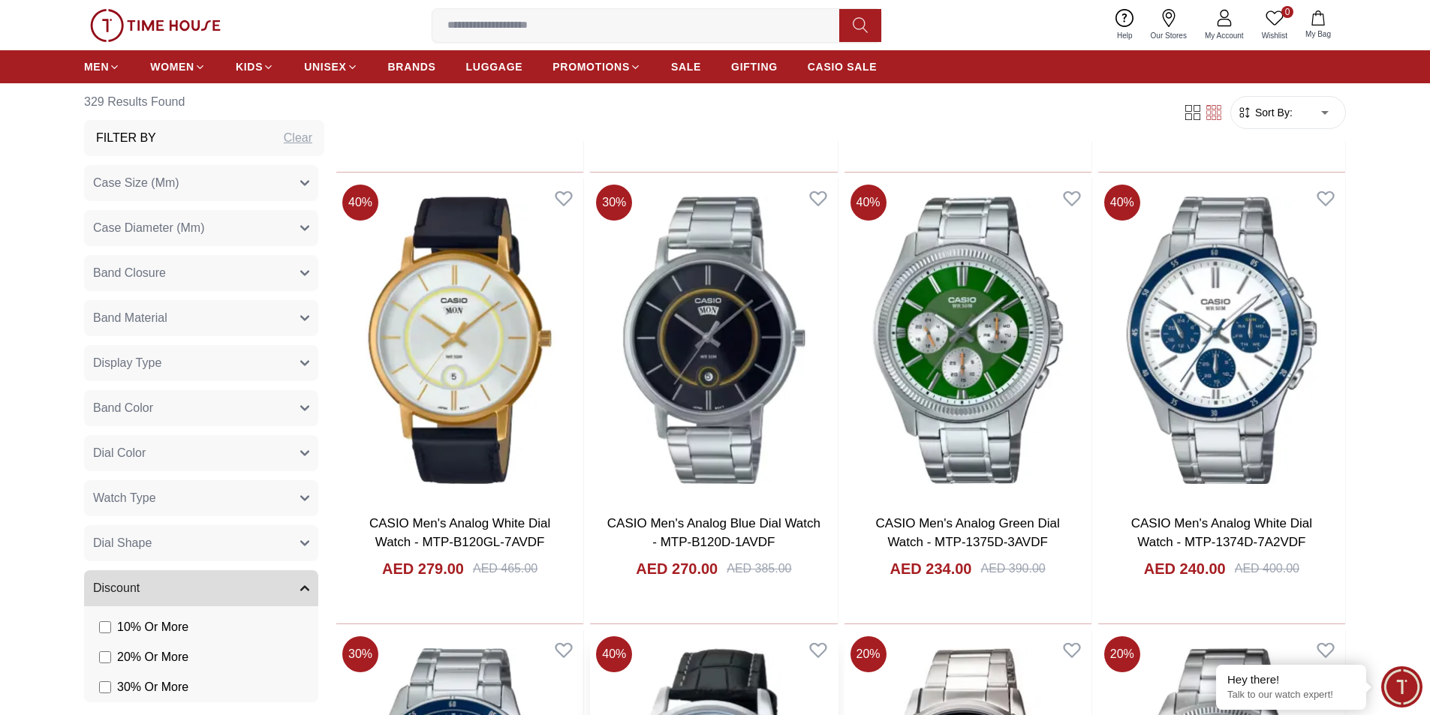
scroll to position [11410, 0]
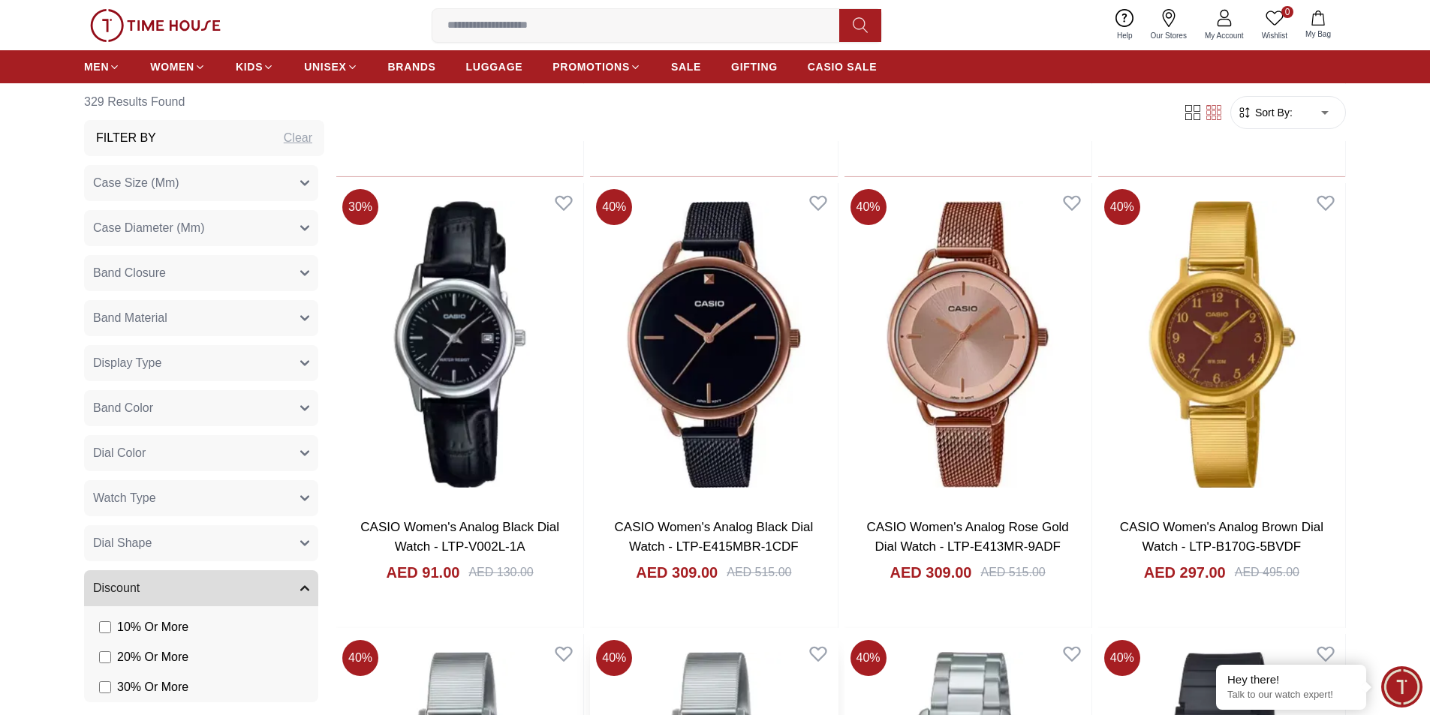
scroll to position [13362, 0]
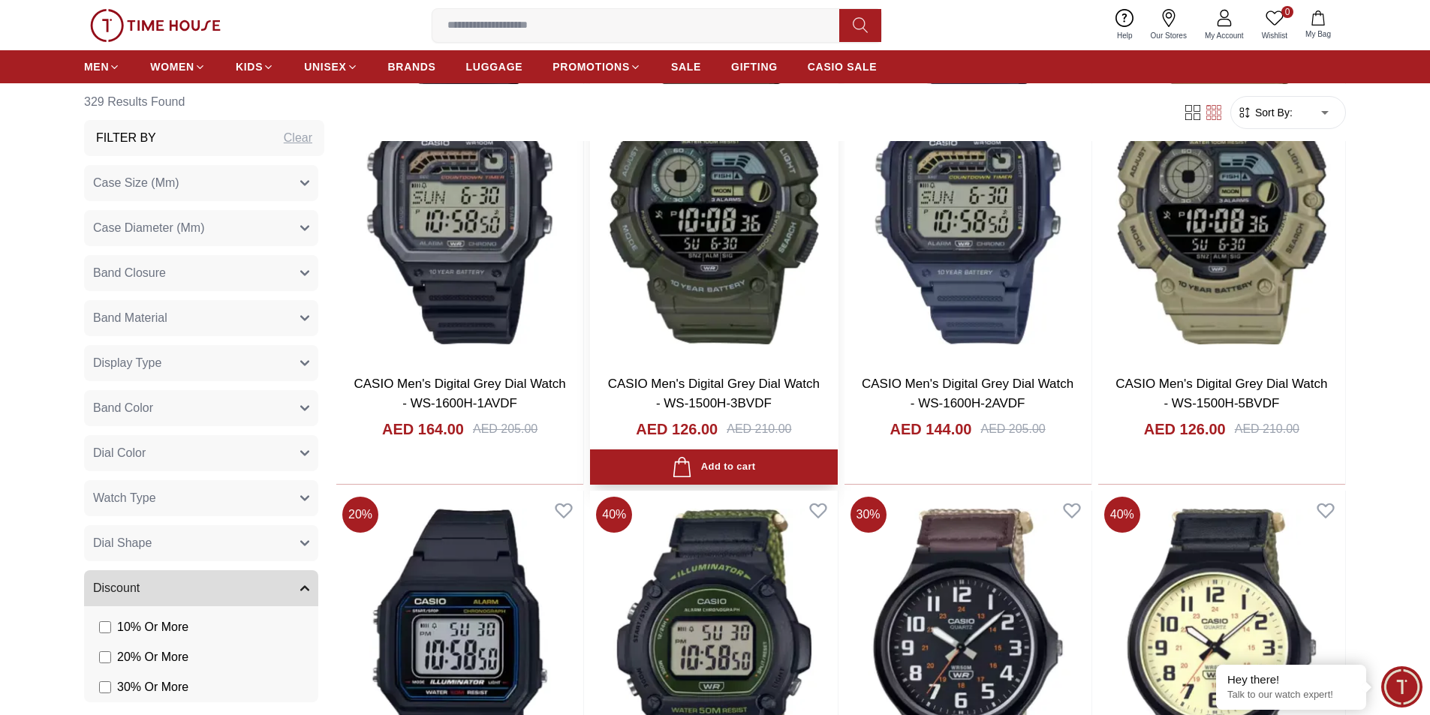
scroll to position [15914, 0]
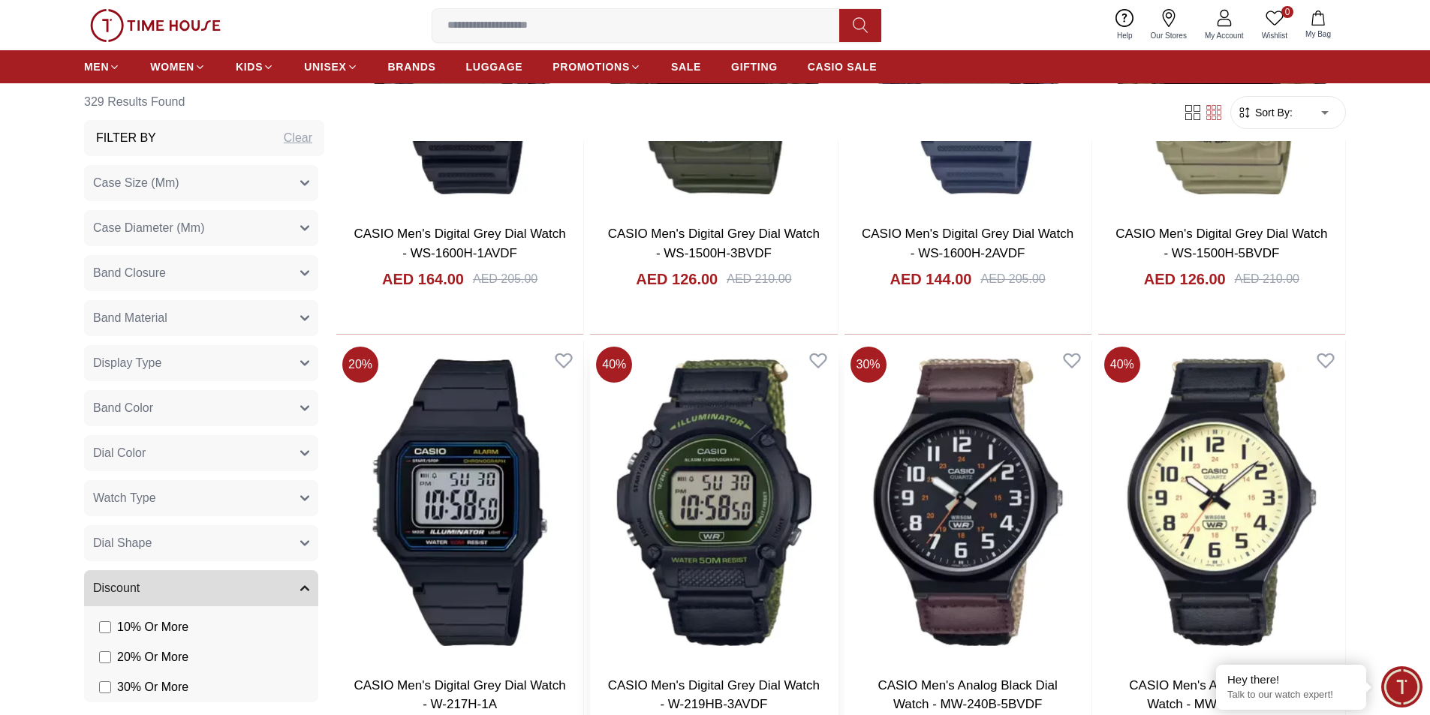
scroll to position [16365, 0]
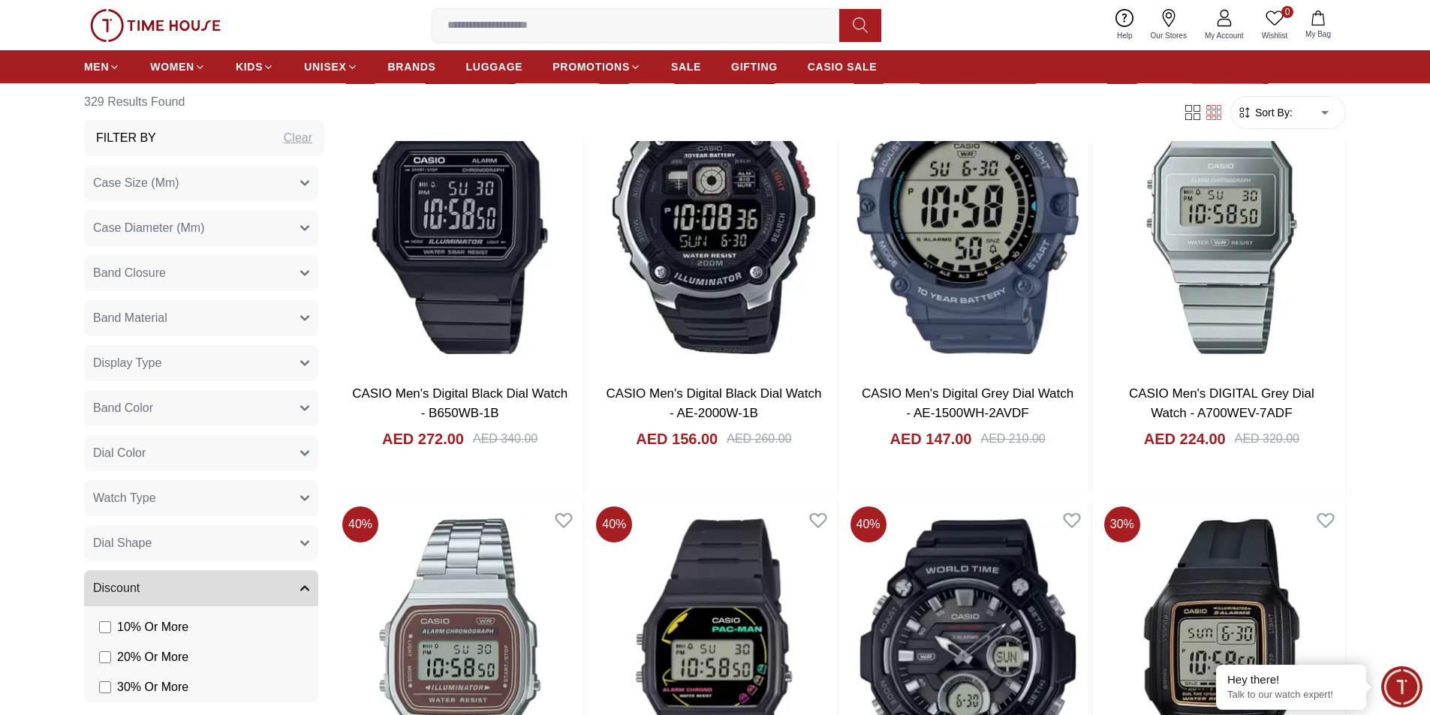
scroll to position [20193, 0]
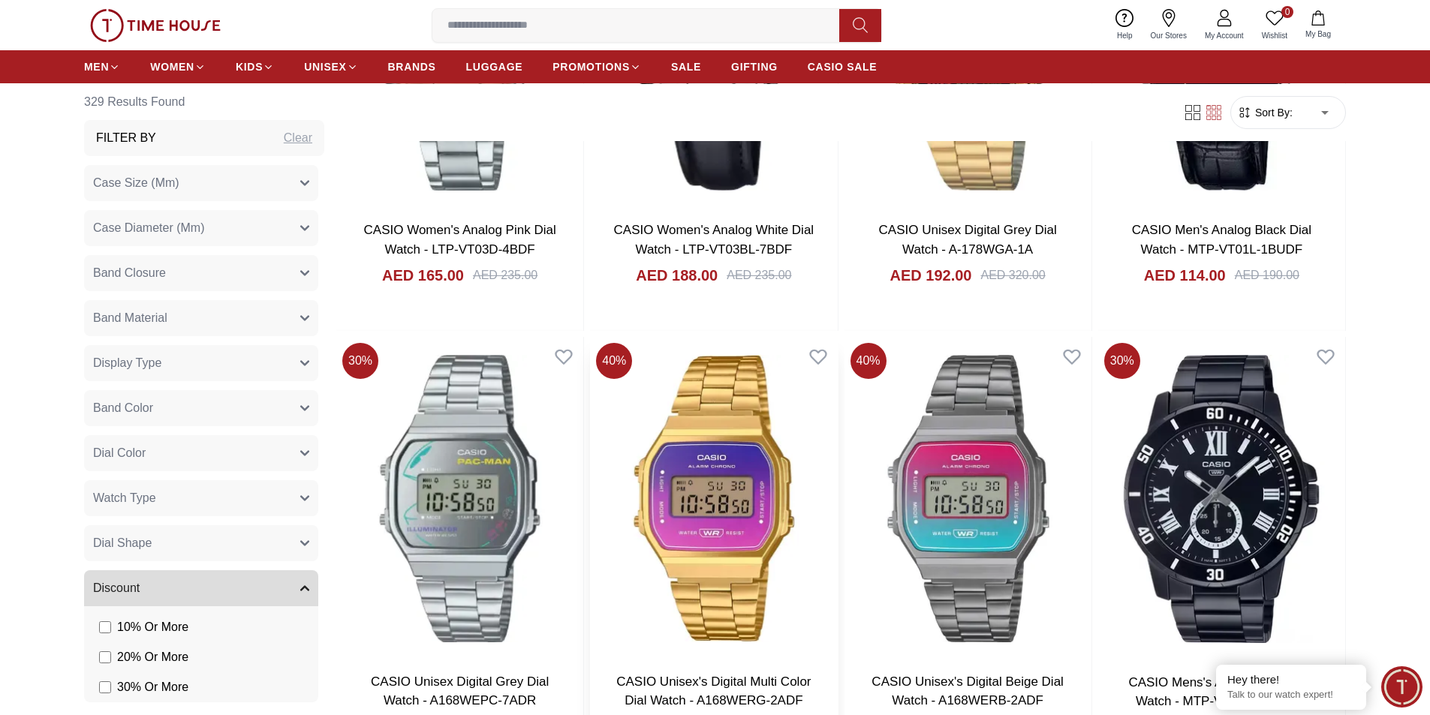
scroll to position [22689, 0]
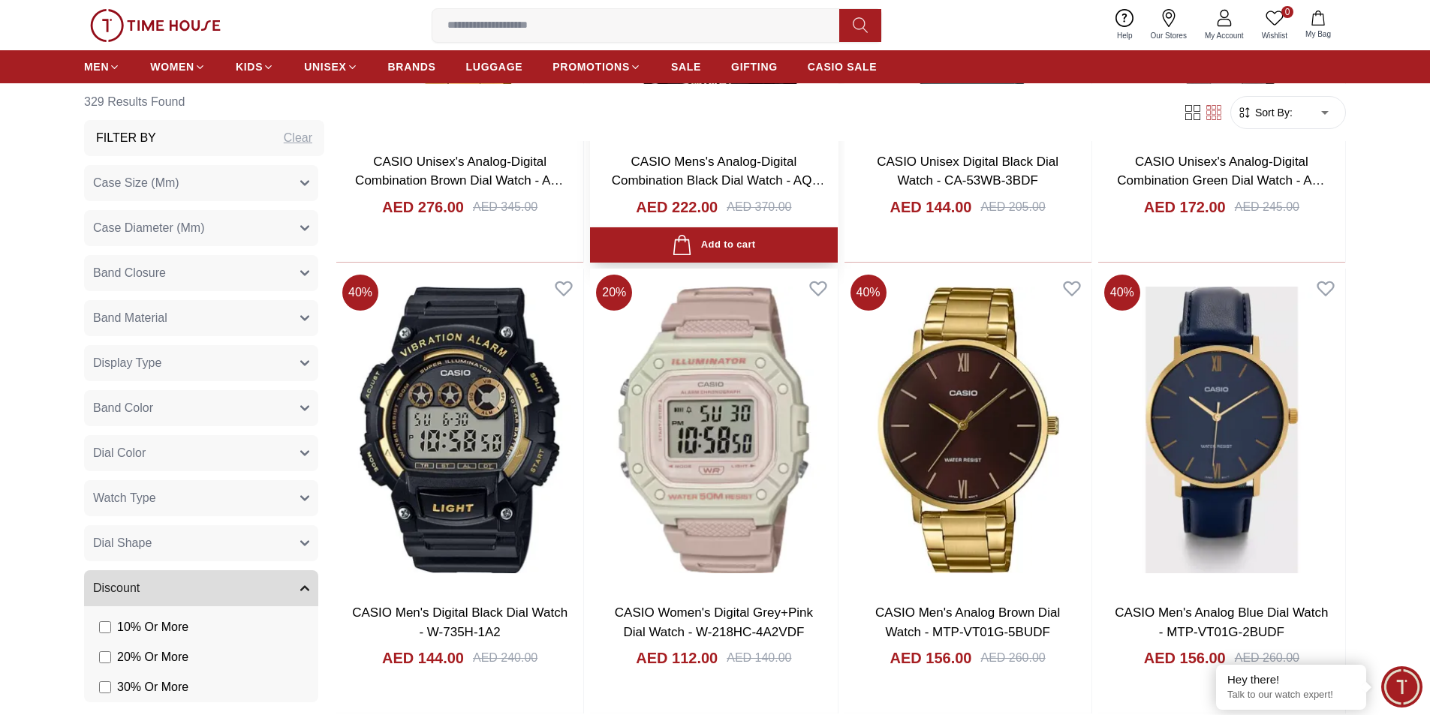
scroll to position [25016, 0]
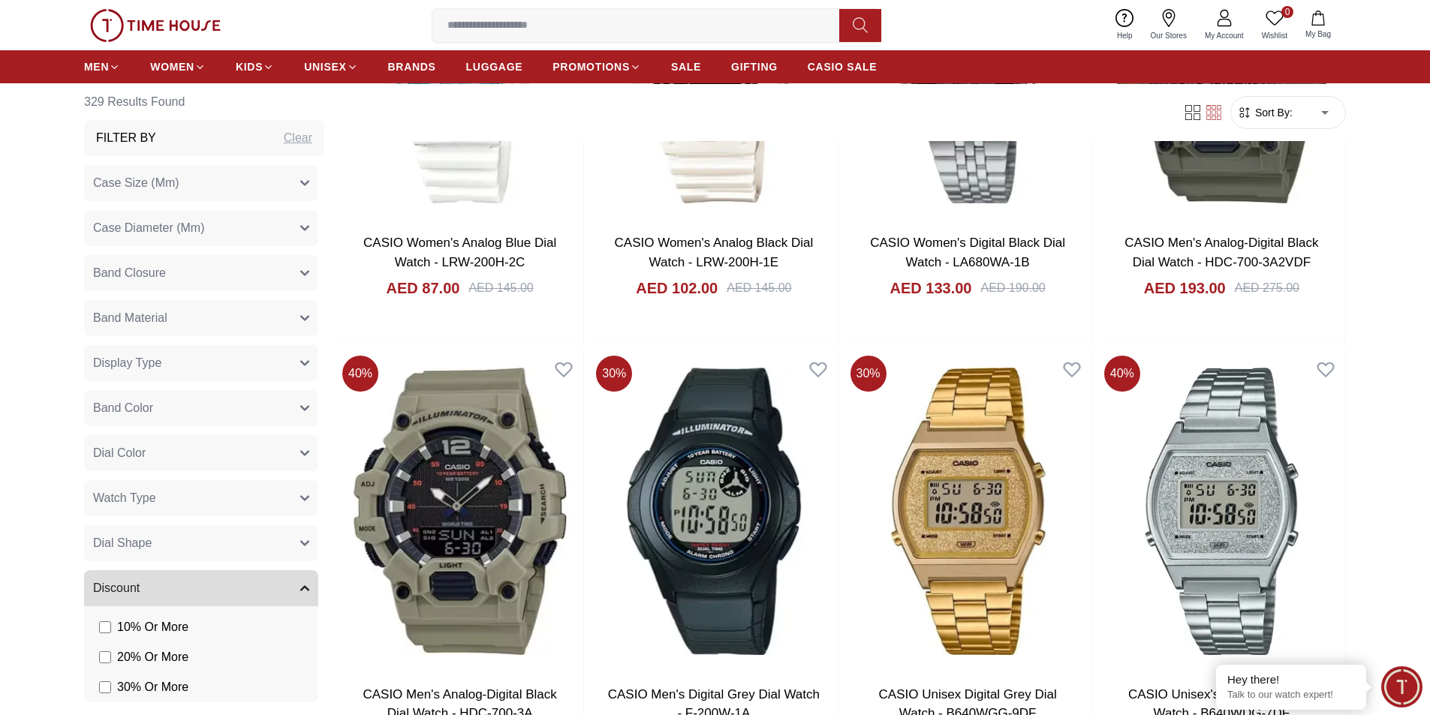
scroll to position [27268, 0]
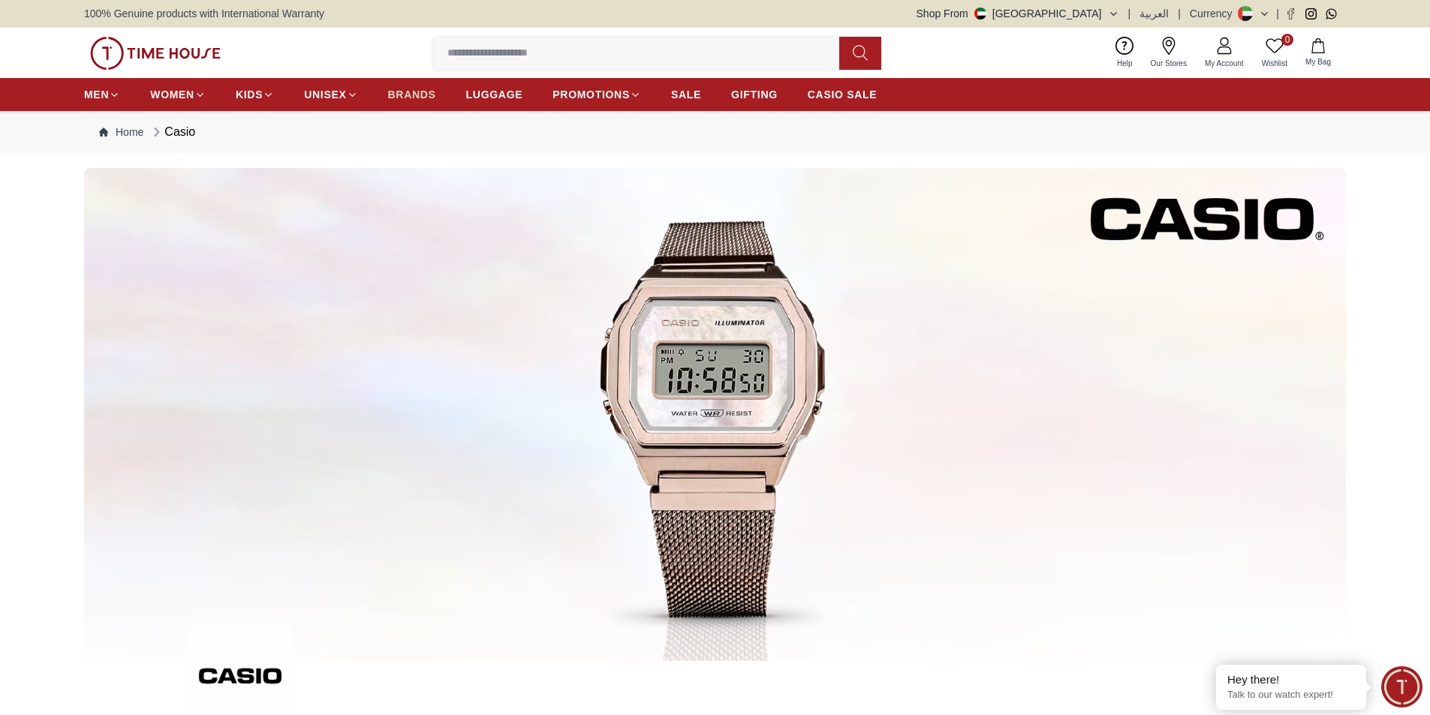
click at [414, 99] on span "BRANDS" at bounding box center [412, 94] width 48 height 15
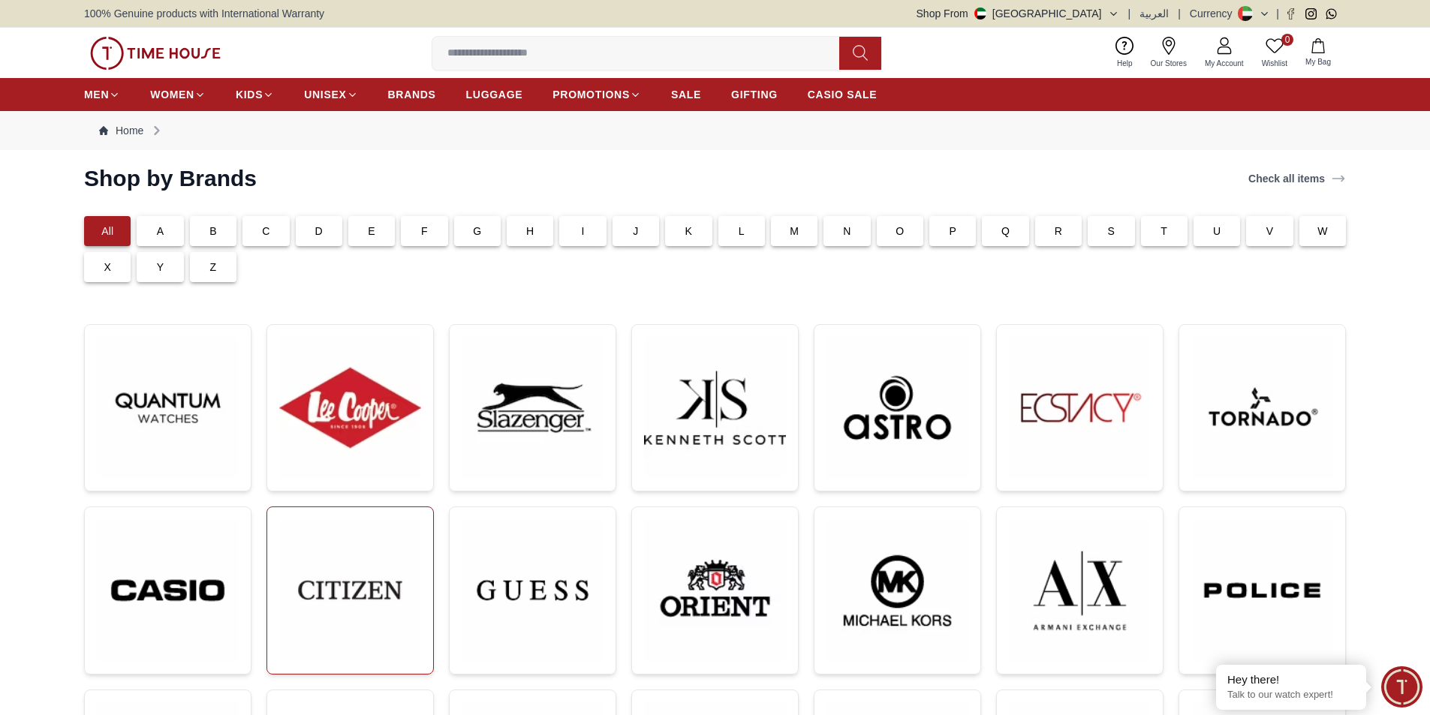
click at [303, 587] on img at bounding box center [350, 590] width 142 height 142
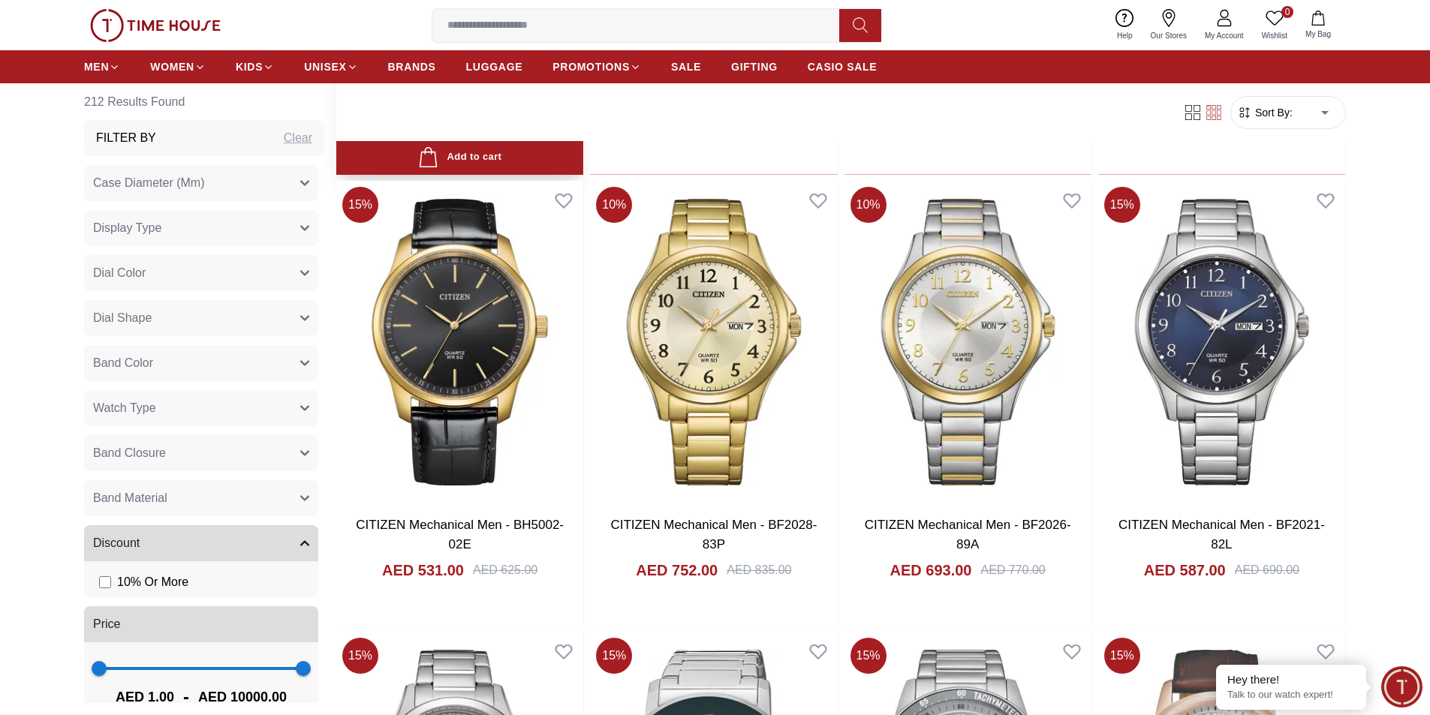
scroll to position [2327, 0]
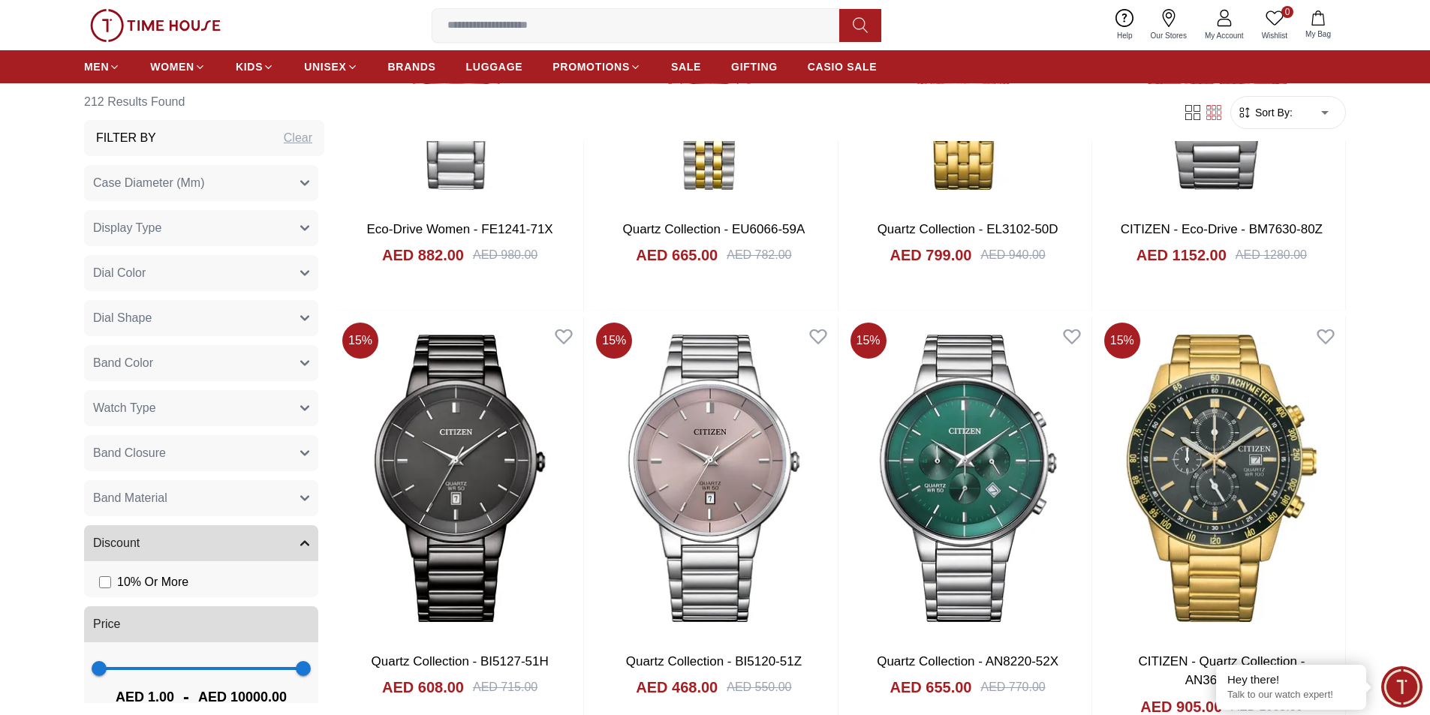
scroll to position [4504, 0]
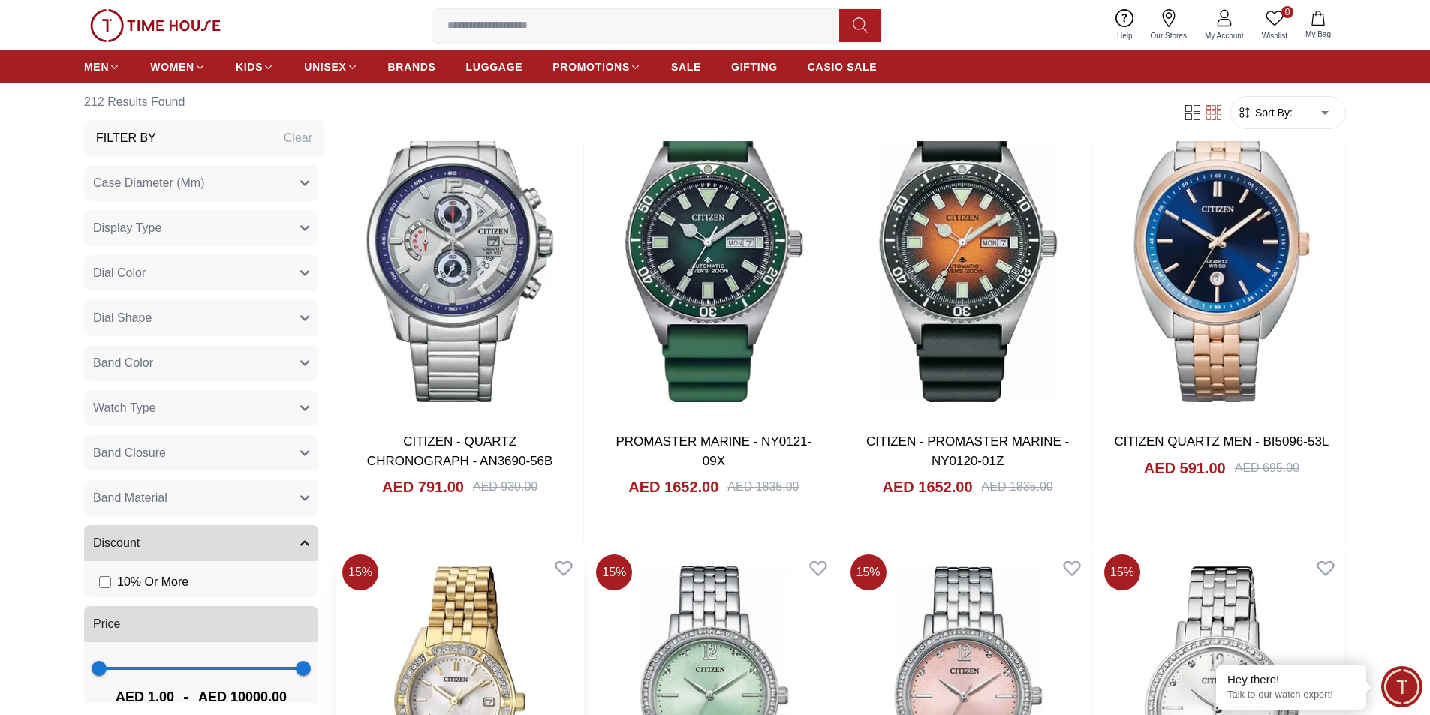
scroll to position [6831, 0]
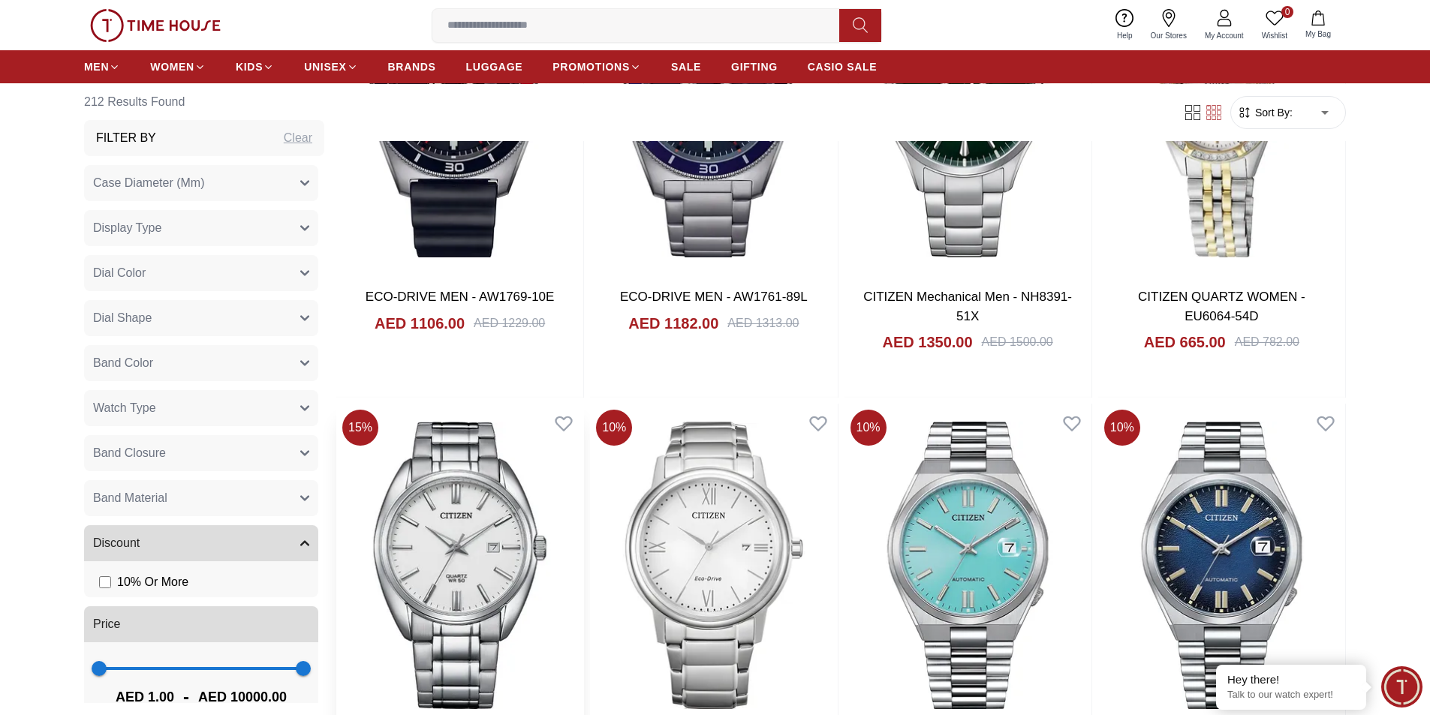
scroll to position [9158, 0]
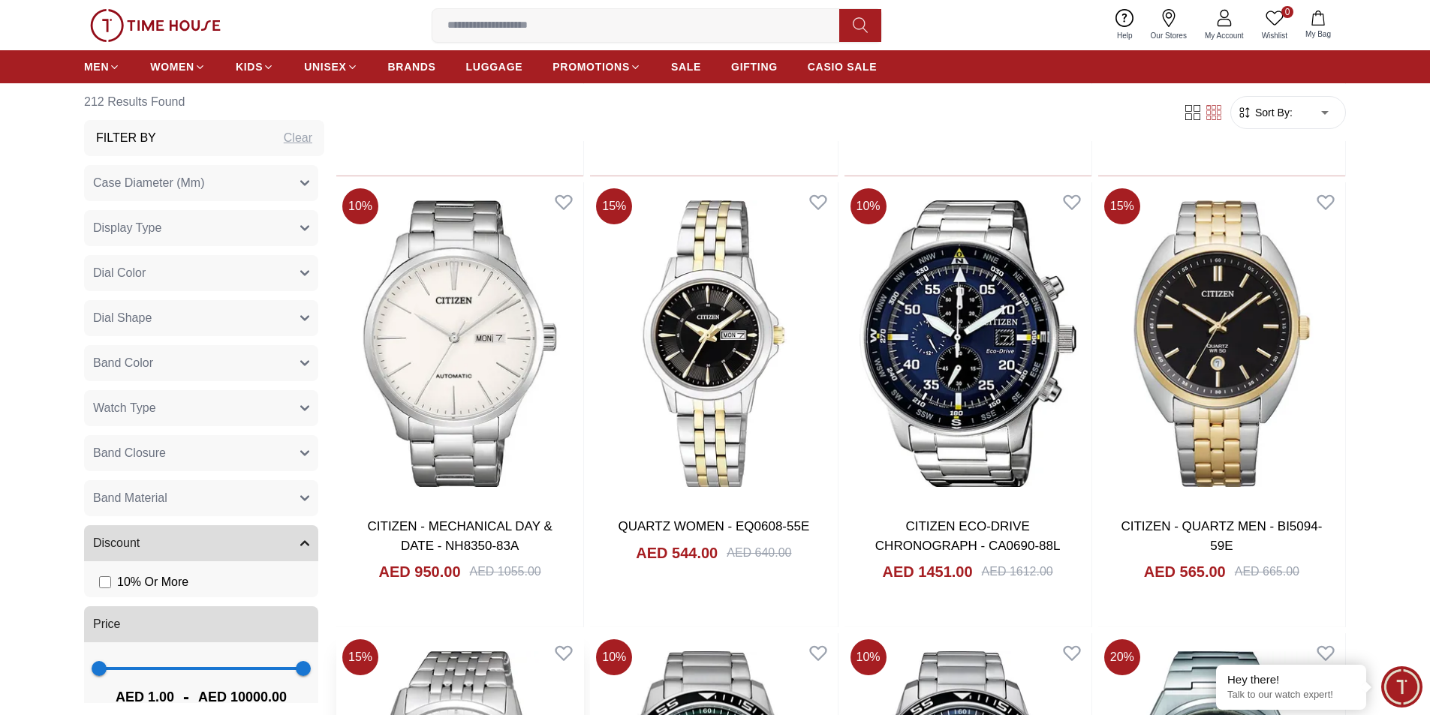
scroll to position [10960, 0]
